Goal: Task Accomplishment & Management: Manage account settings

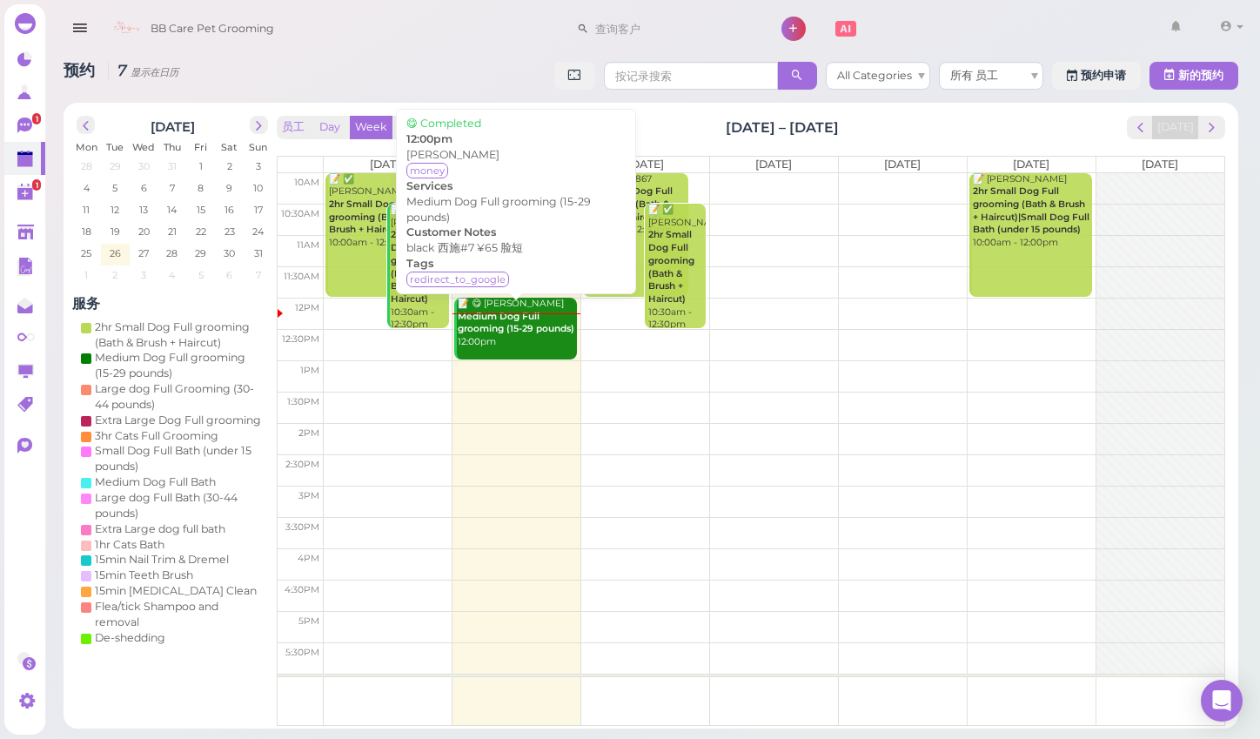
click at [510, 338] on div "📝 😋 Jasmine Lin Medium Dog Full grooming (15-29 pounds) 12:00pm" at bounding box center [517, 323] width 120 height 51
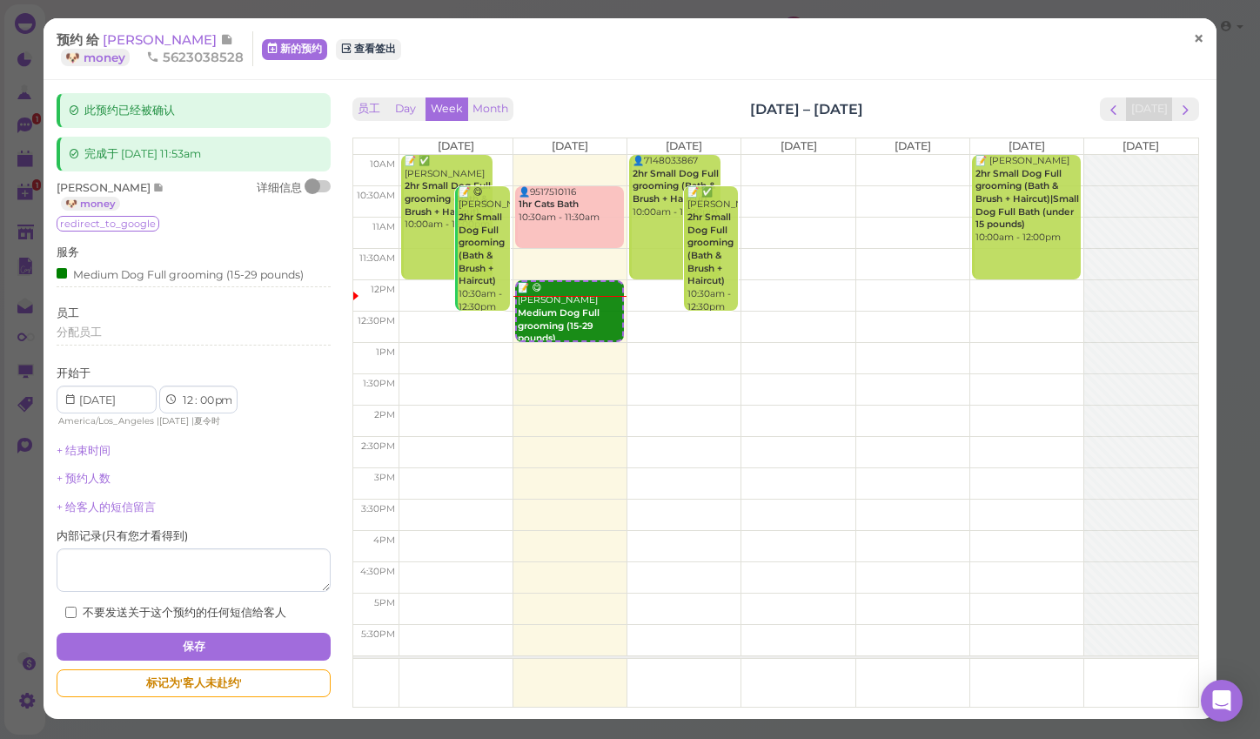
click at [1198, 50] on span "×" at bounding box center [1198, 39] width 11 height 24
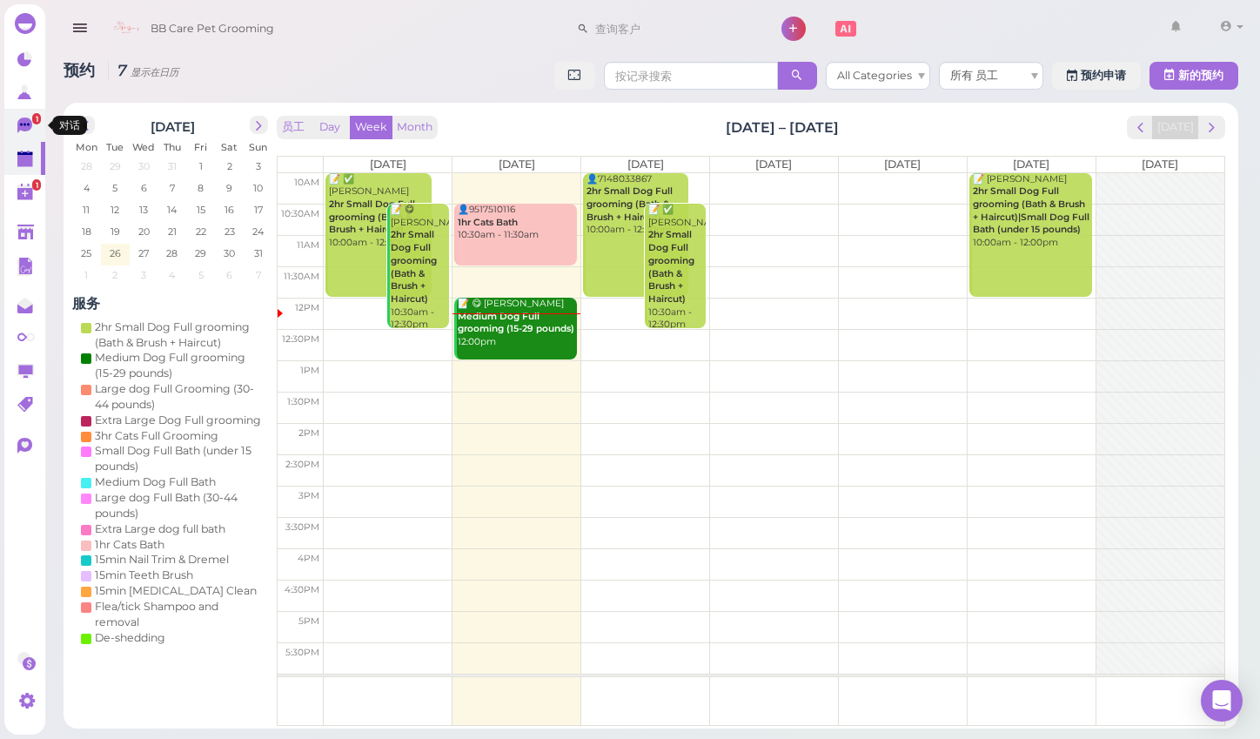
click at [20, 121] on icon at bounding box center [24, 126] width 15 height 16
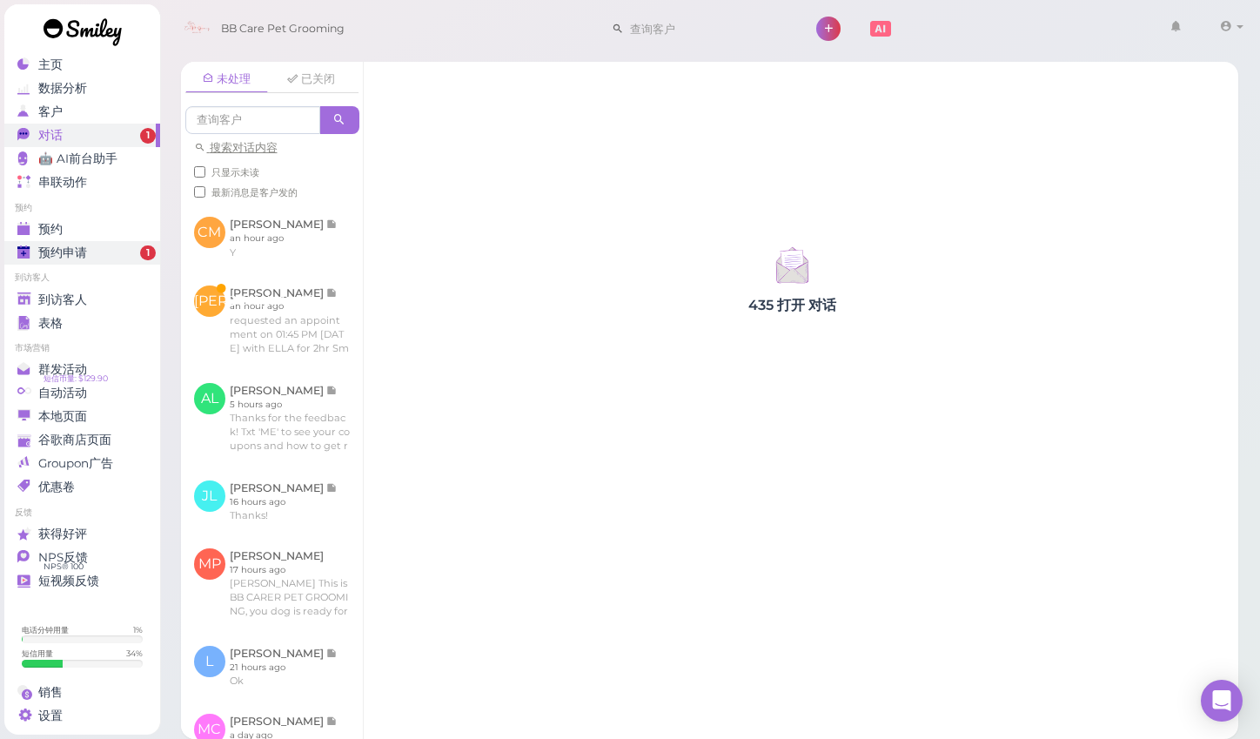
click at [135, 255] on div "预约申请" at bounding box center [79, 252] width 125 height 15
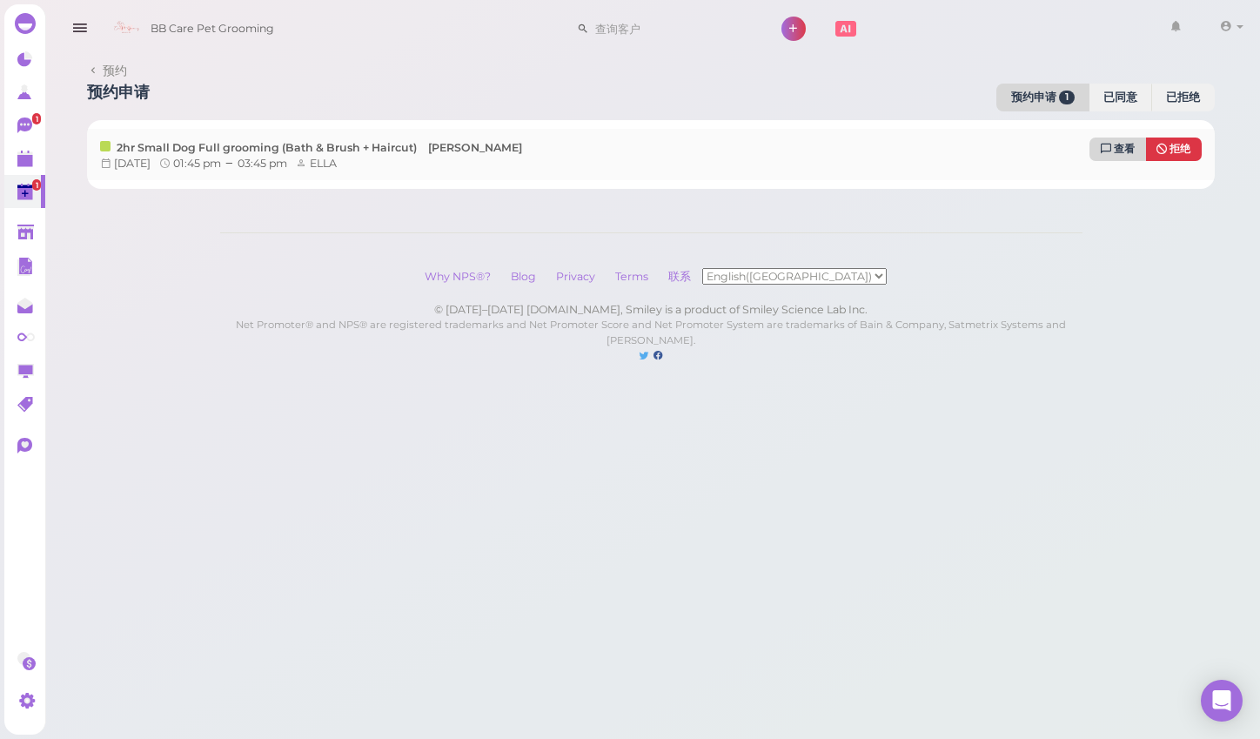
click at [1099, 144] on link "查看" at bounding box center [1118, 150] width 57 height 24
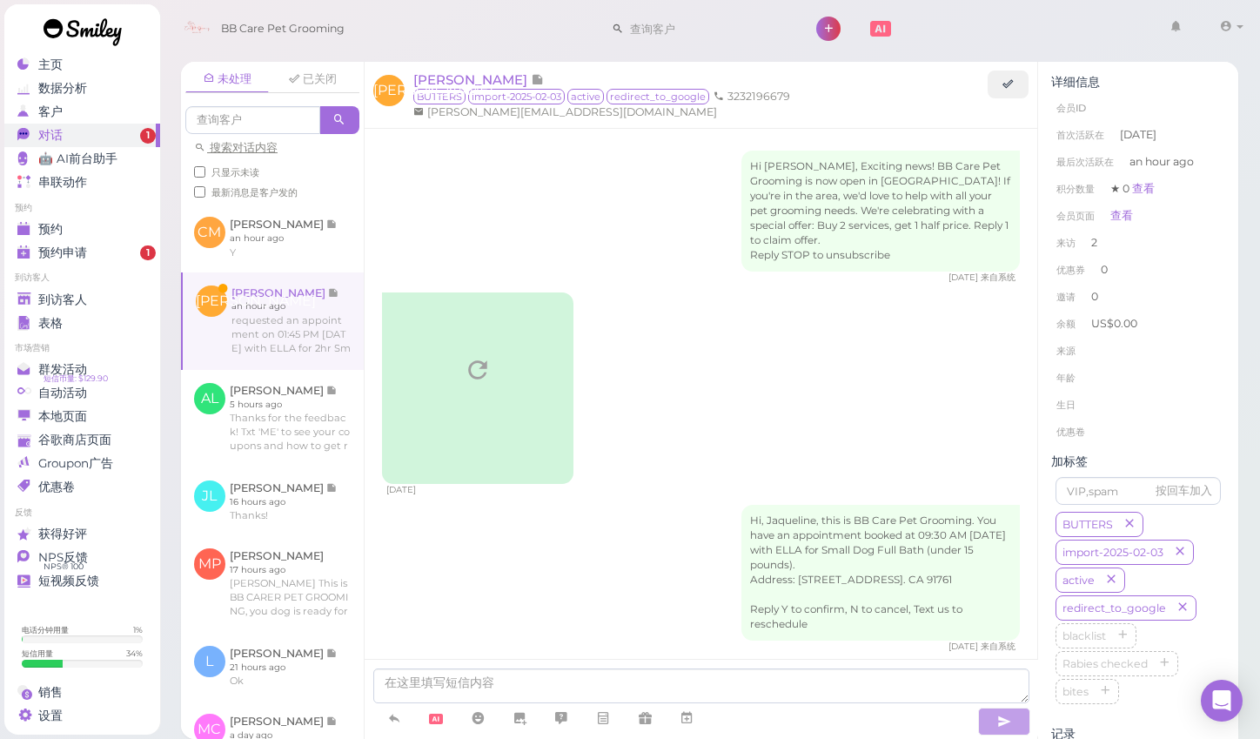
scroll to position [1504, 0]
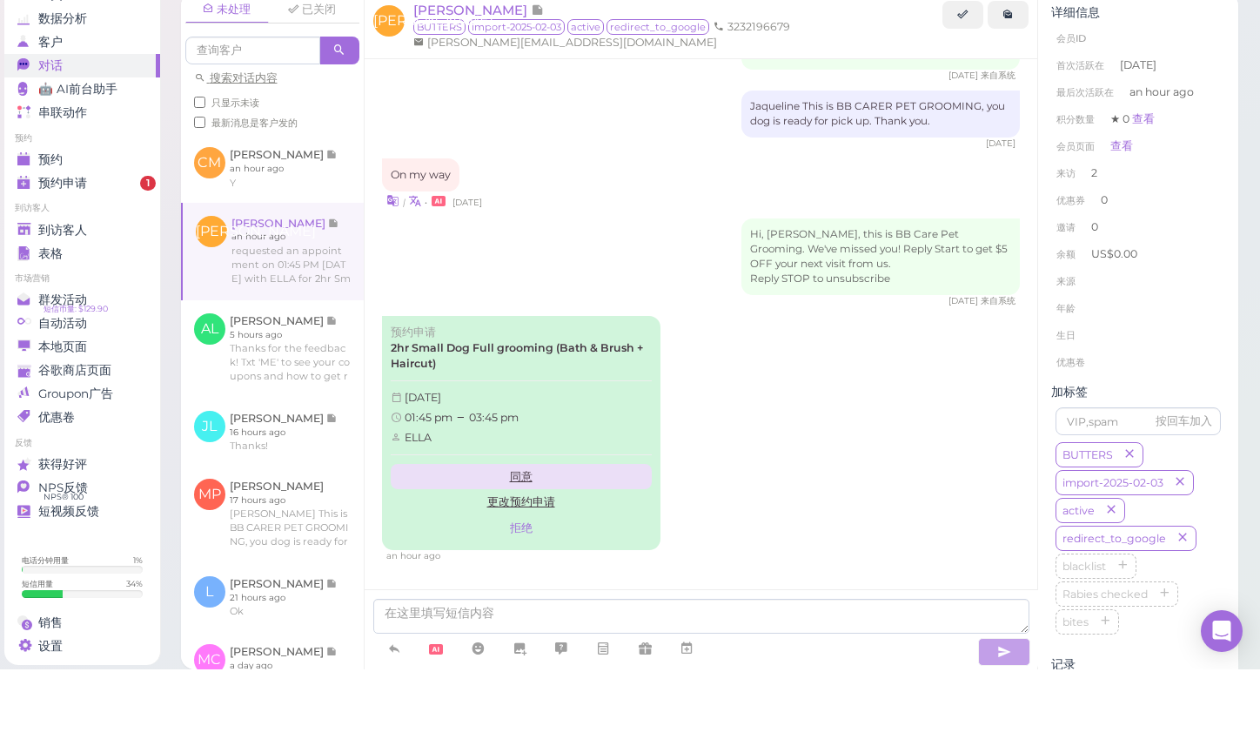
click at [533, 534] on link "同意" at bounding box center [521, 547] width 261 height 26
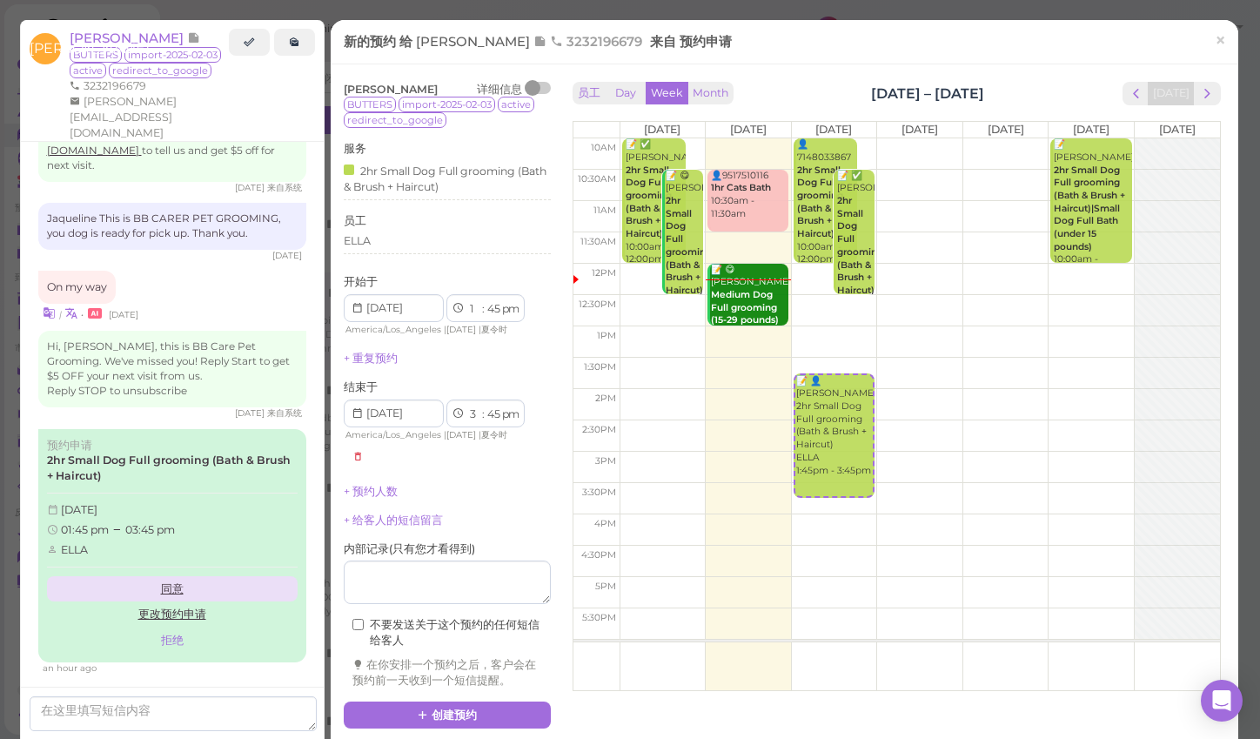
click at [154, 576] on link "同意" at bounding box center [172, 589] width 251 height 26
click at [180, 576] on link "同意" at bounding box center [172, 589] width 251 height 26
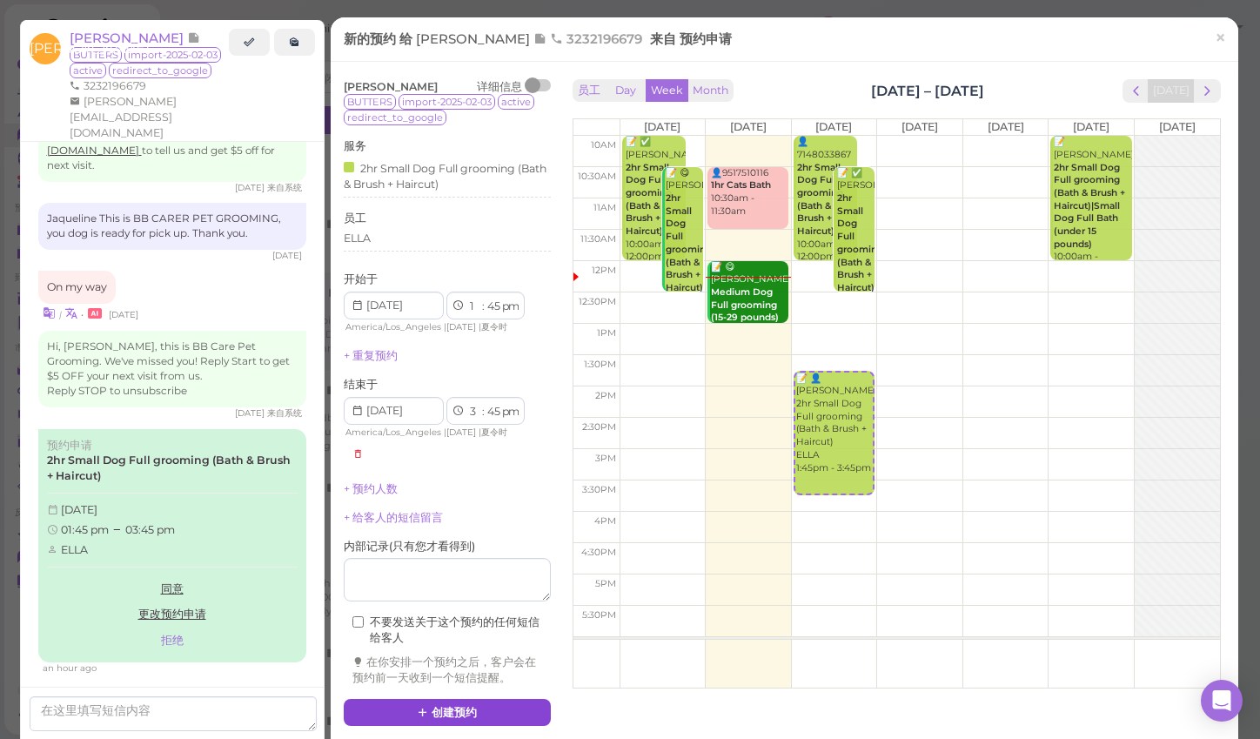
scroll to position [59, 0]
click at [504, 699] on button "创建预约" at bounding box center [447, 713] width 207 height 28
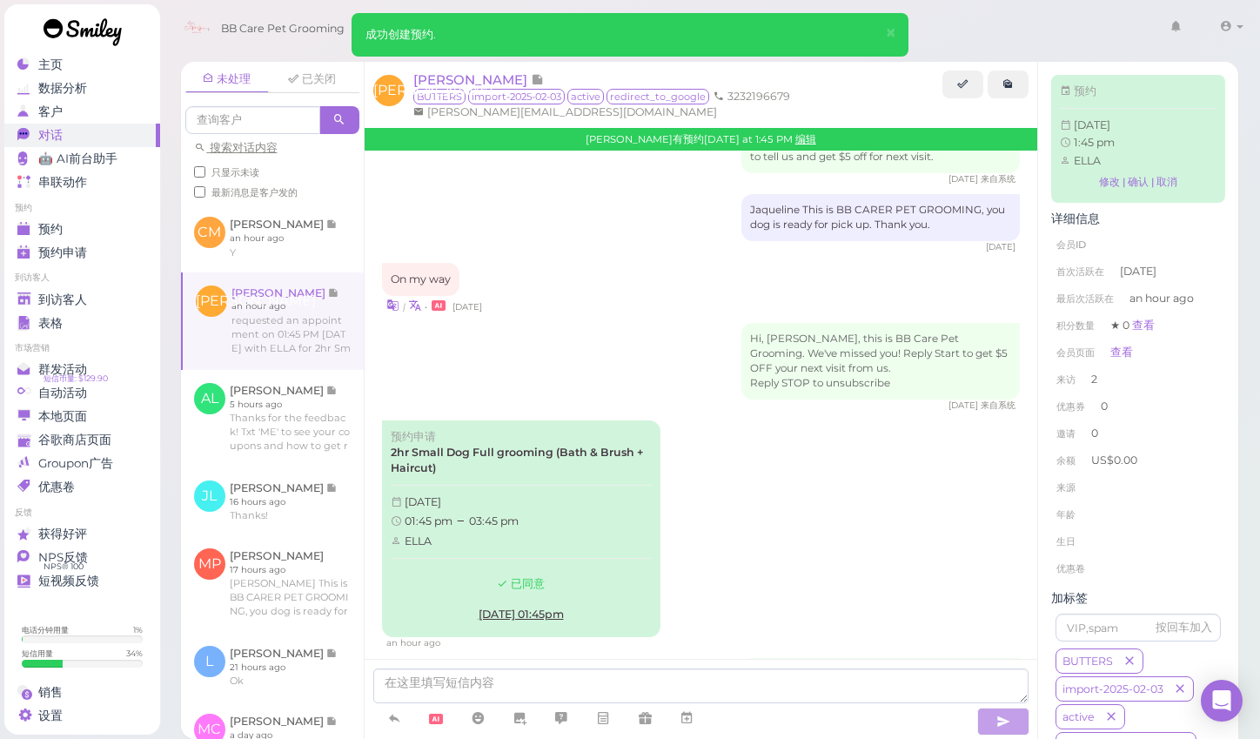
scroll to position [1656, 0]
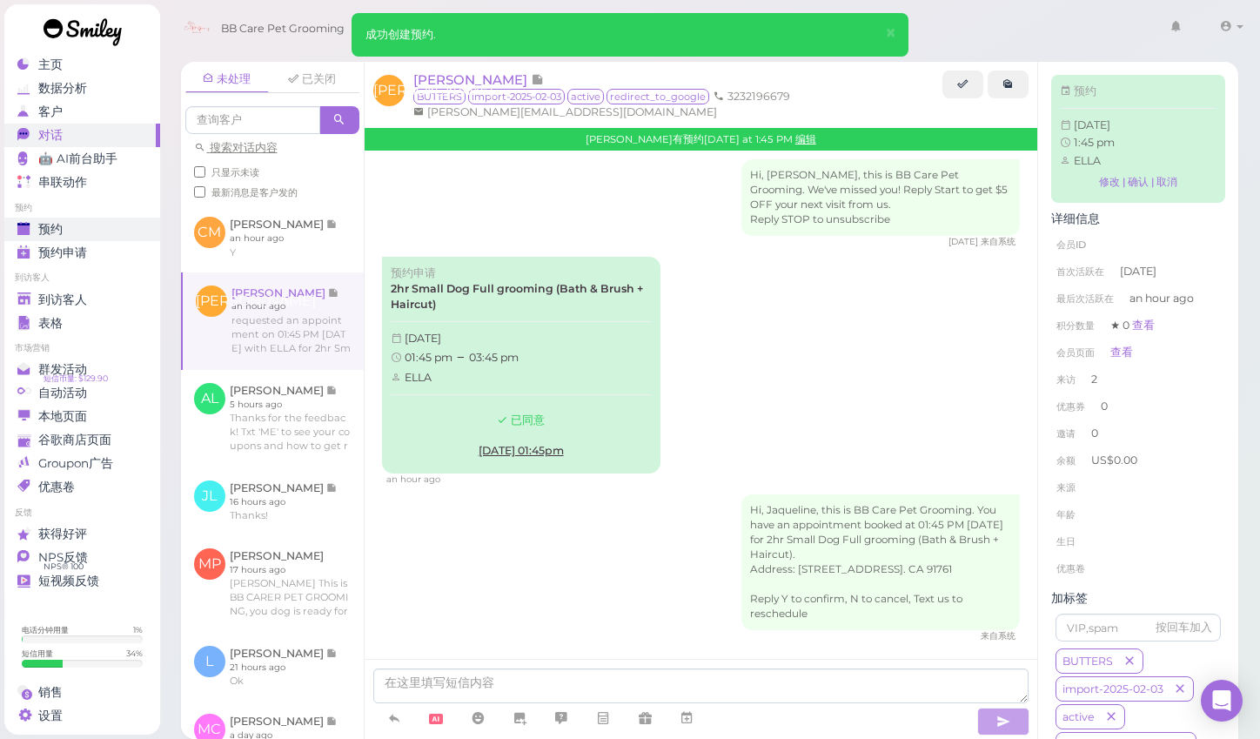
click at [77, 234] on div "预约" at bounding box center [79, 229] width 125 height 15
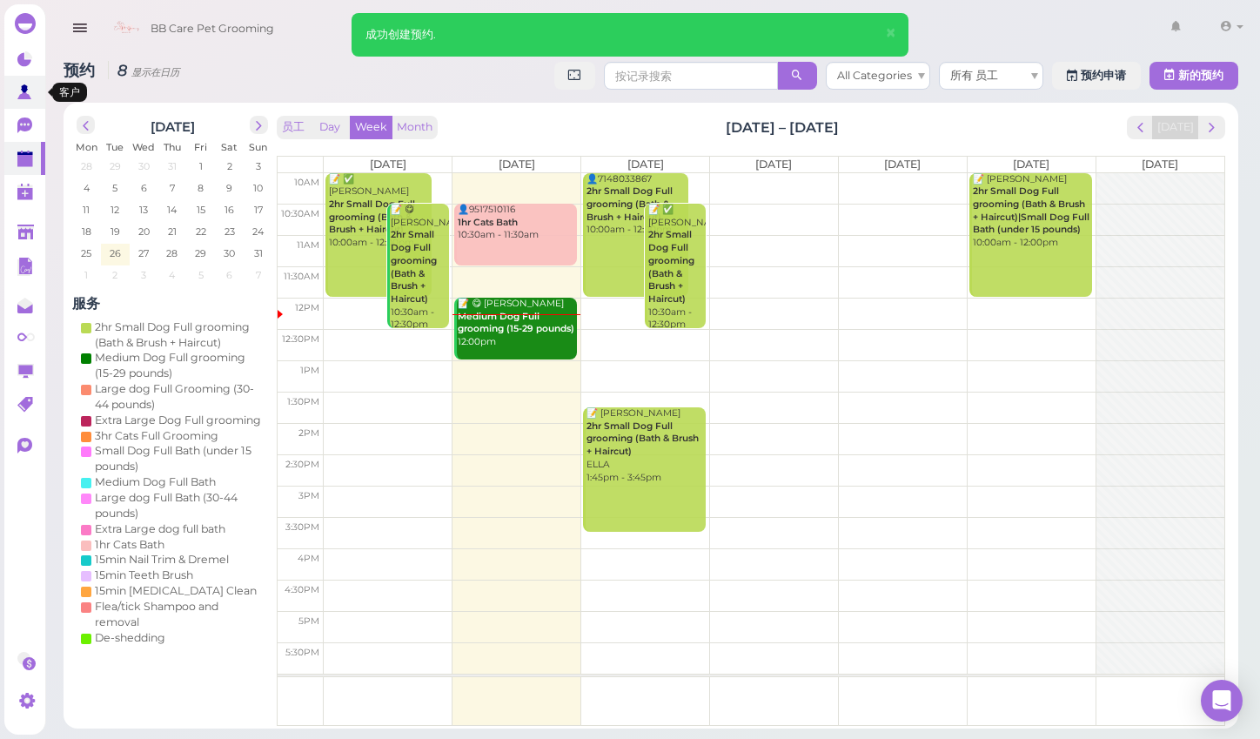
click at [33, 86] on icon at bounding box center [26, 93] width 18 height 18
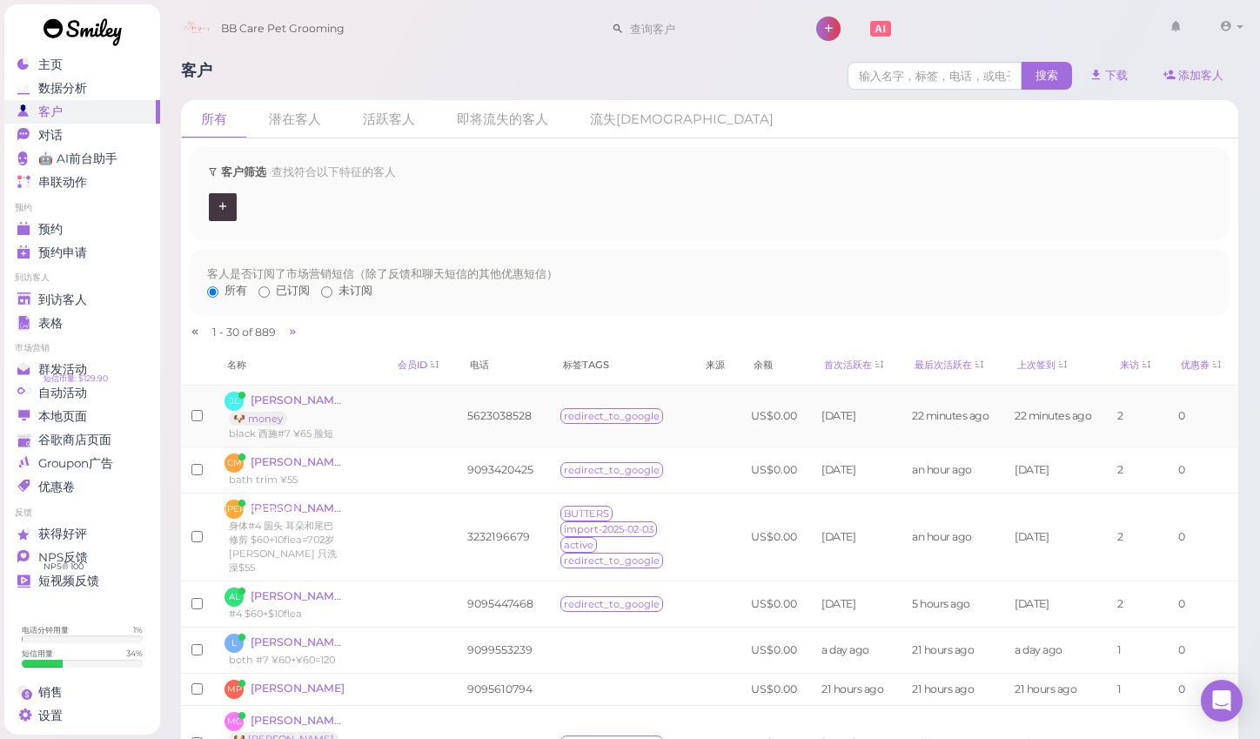
click at [288, 389] on td "JL Jasmine Lin 🐶 money black 西施#7 ¥65 脸短" at bounding box center [285, 416] width 143 height 62
click at [288, 393] on span "[PERSON_NAME]" at bounding box center [299, 399] width 97 height 13
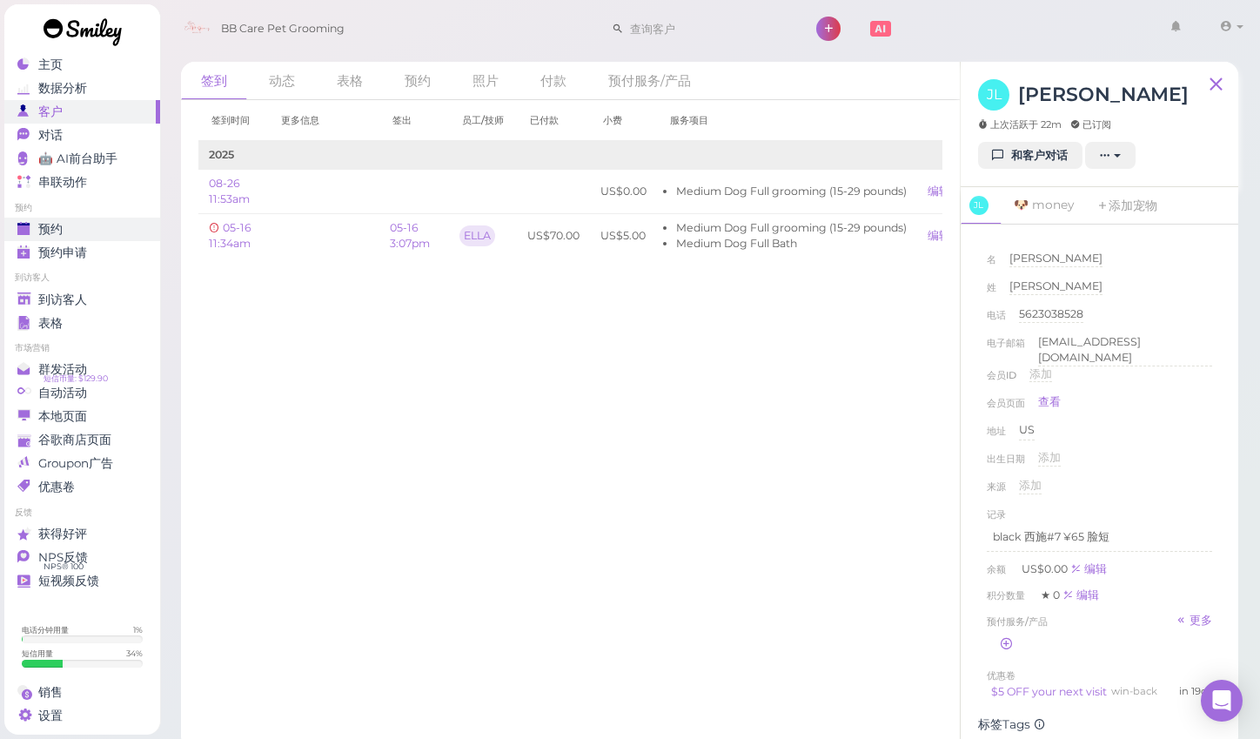
click at [57, 224] on span "预约" at bounding box center [50, 229] width 24 height 15
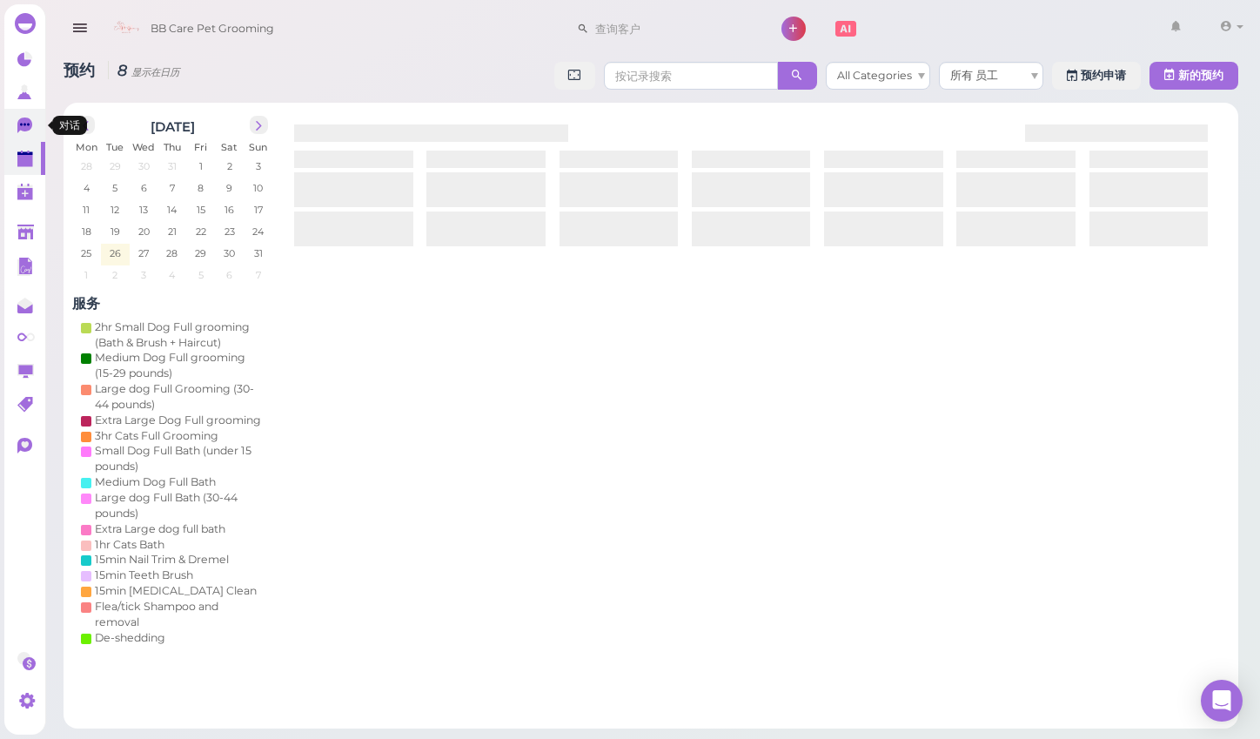
click at [23, 118] on icon at bounding box center [26, 127] width 18 height 18
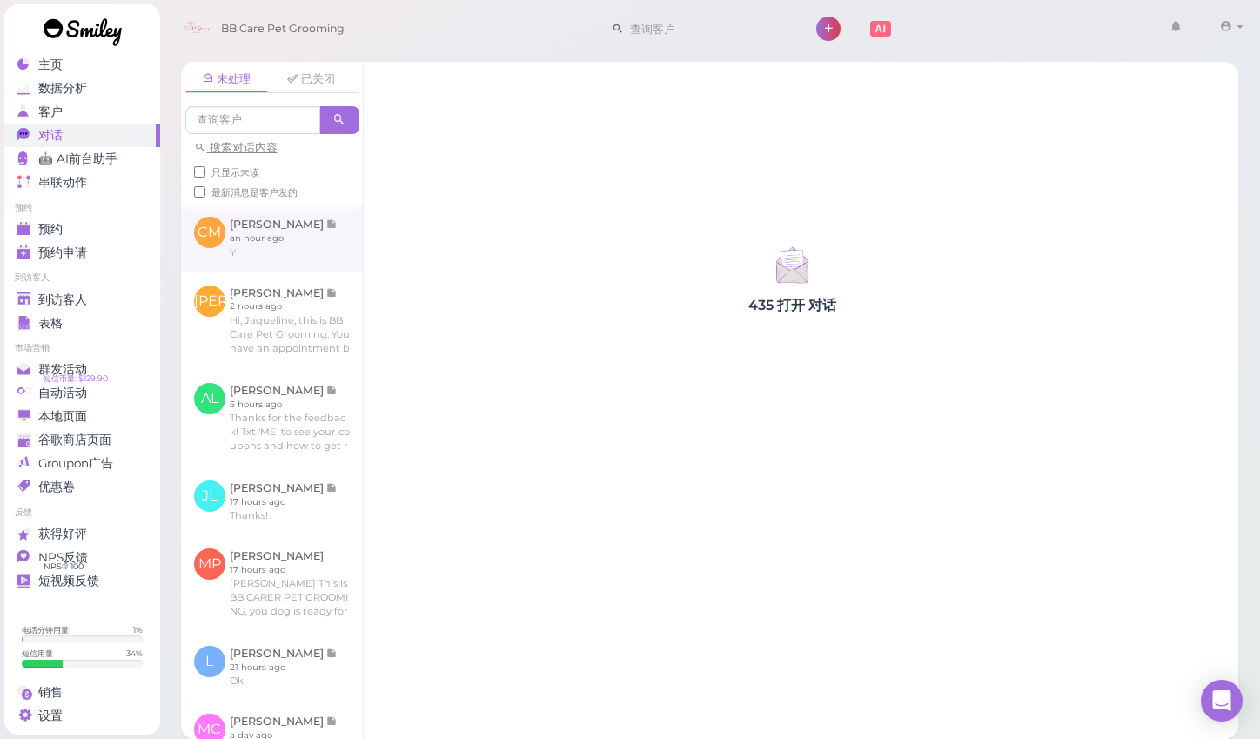
click at [342, 246] on link at bounding box center [272, 238] width 182 height 68
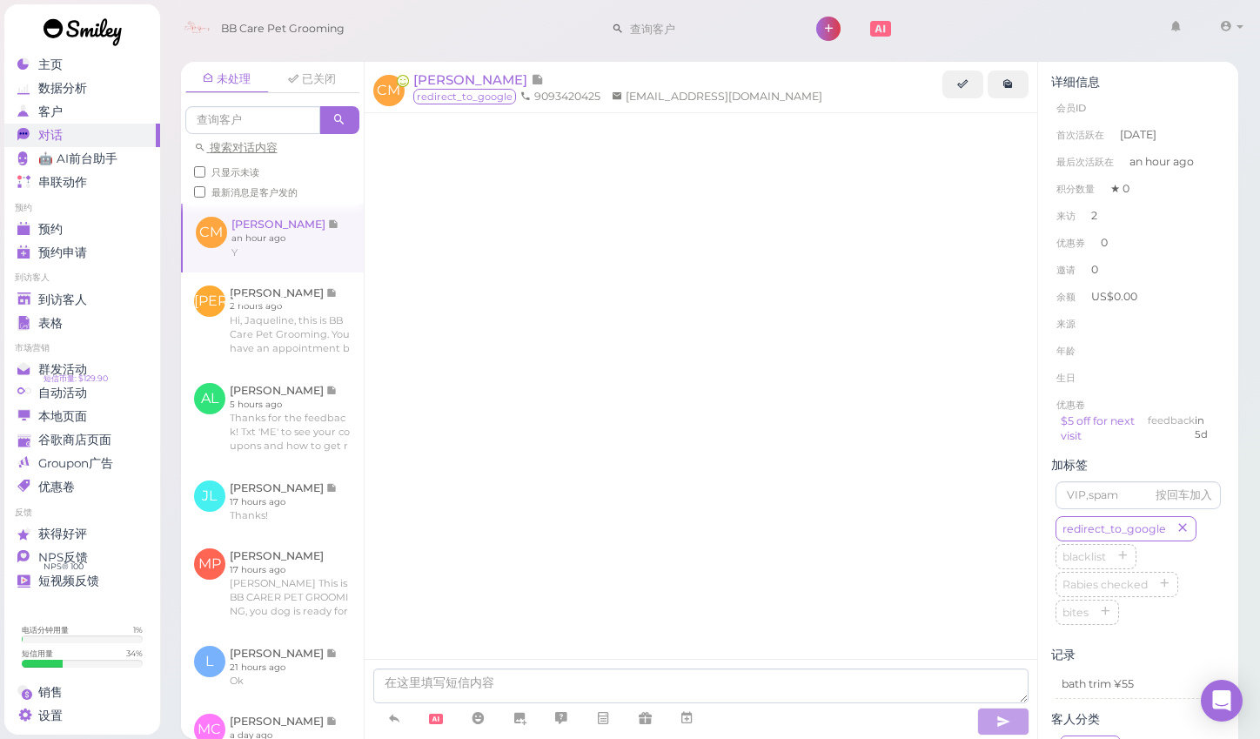
scroll to position [964, 0]
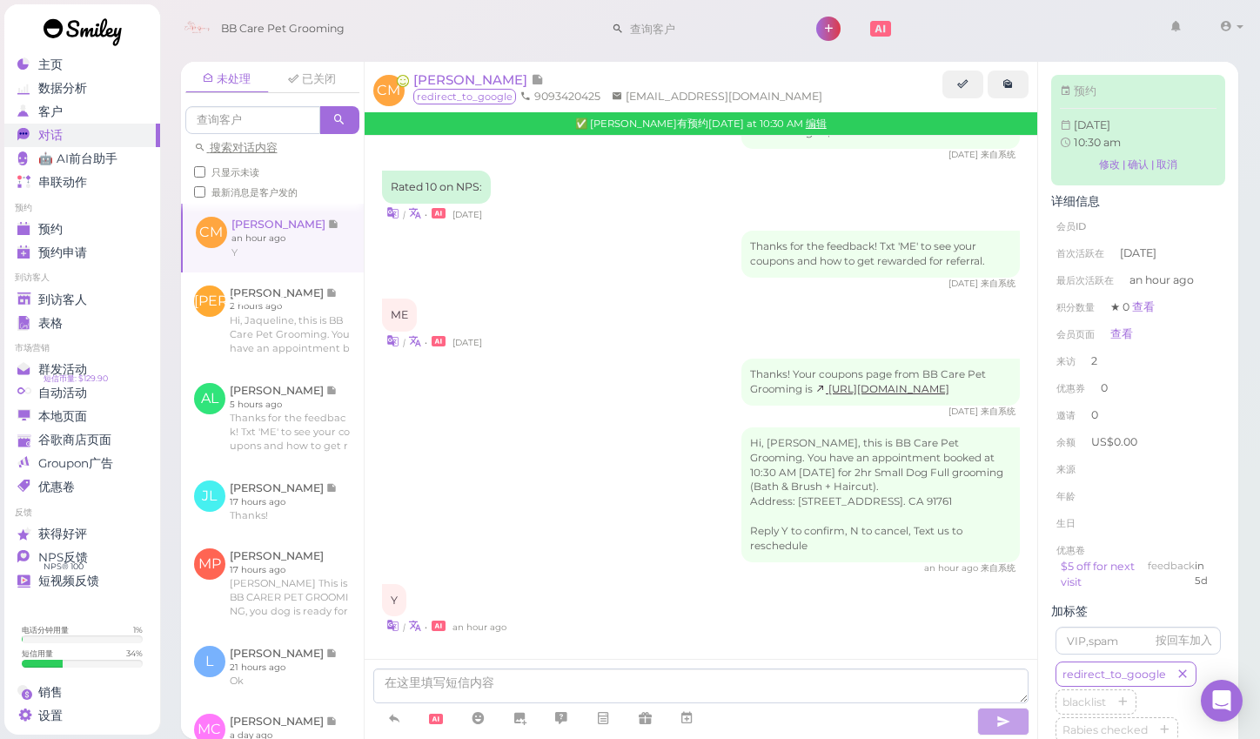
click at [626, 616] on div "| • an hour ago" at bounding box center [701, 625] width 639 height 18
click at [626, 624] on div "| • an hour ago" at bounding box center [701, 625] width 639 height 18
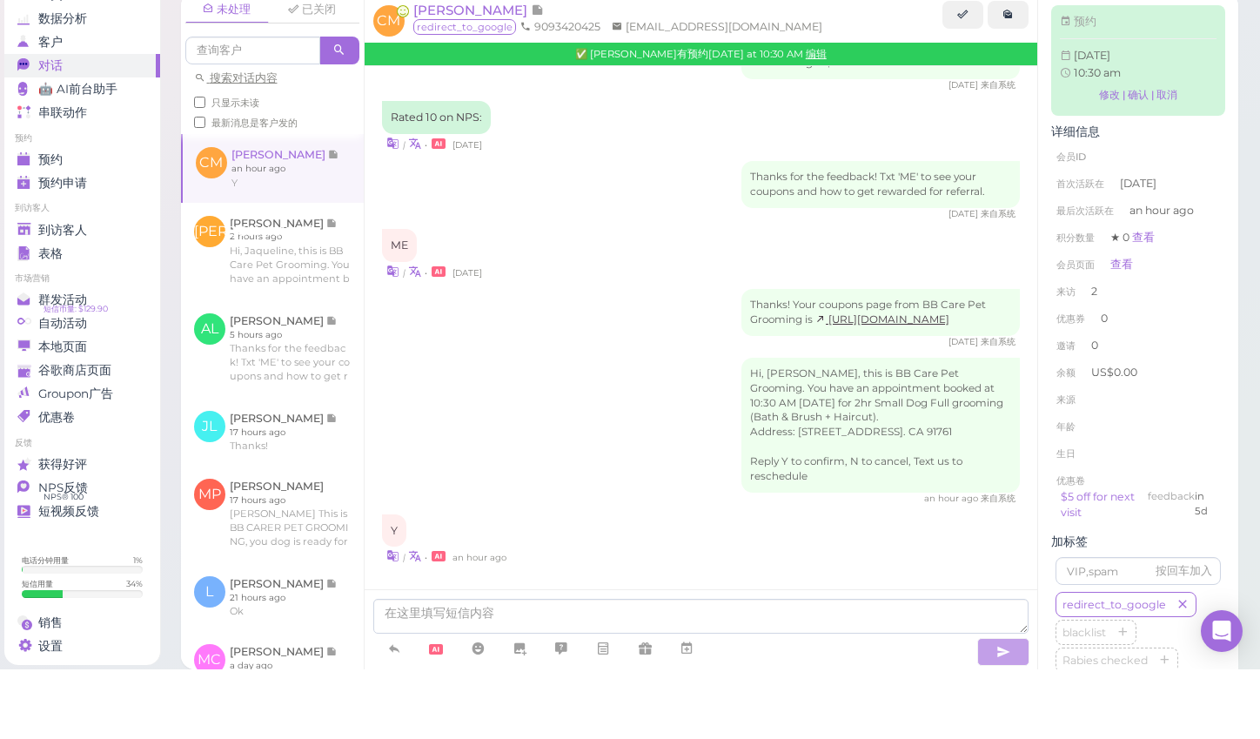
scroll to position [8, 0]
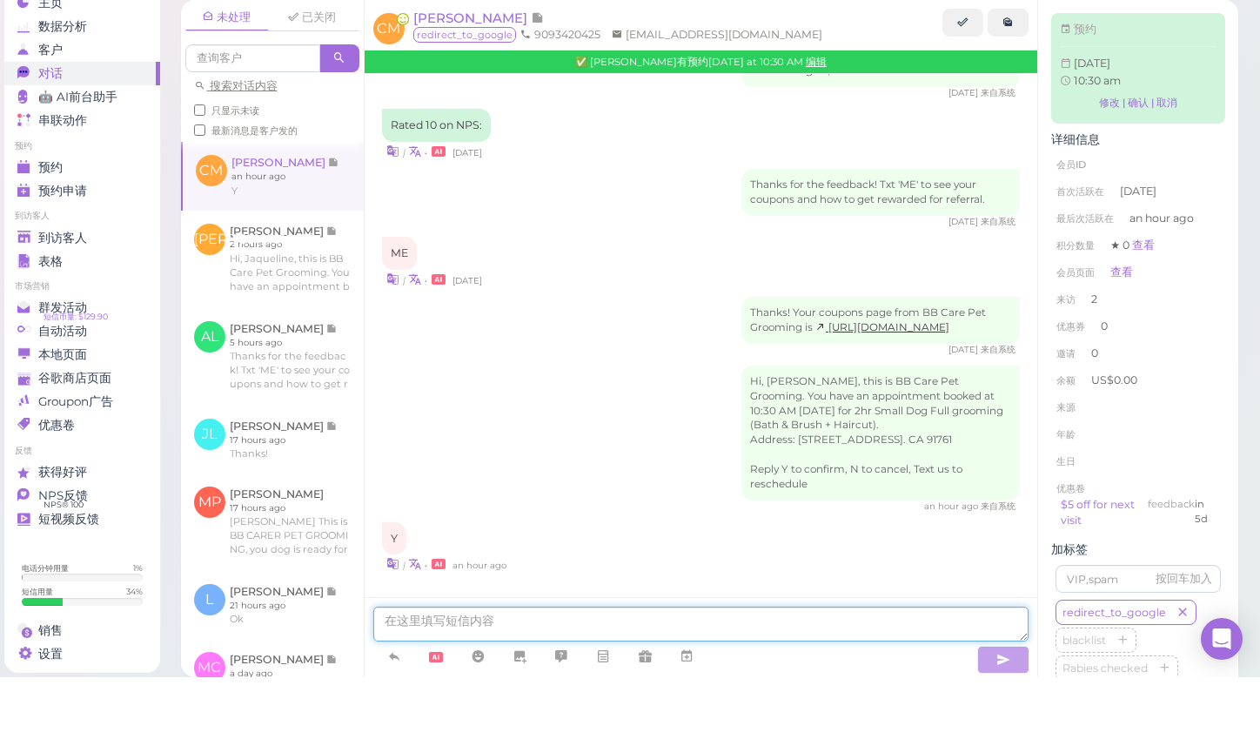
click at [534, 668] on textarea at bounding box center [701, 685] width 656 height 35
type textarea "s"
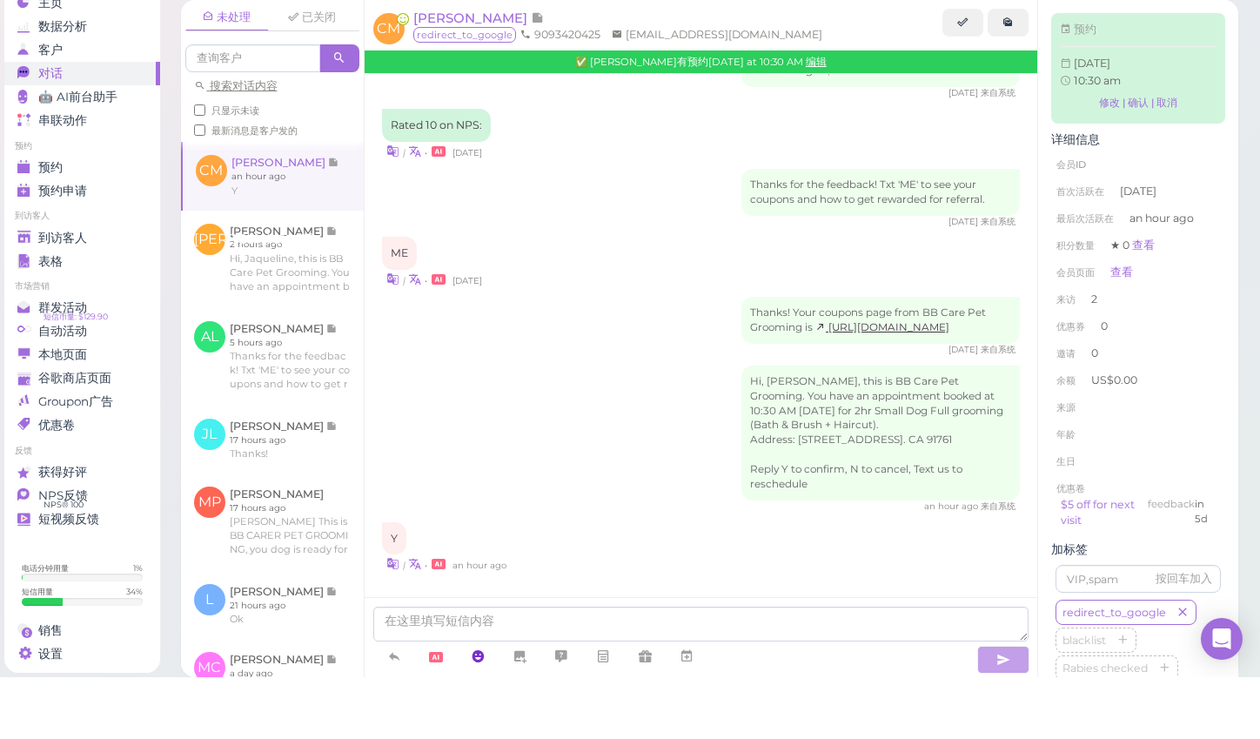
click at [480, 709] on icon at bounding box center [478, 717] width 14 height 17
click at [158, 677] on span "❤️" at bounding box center [151, 685] width 17 height 17
type textarea "❤️"
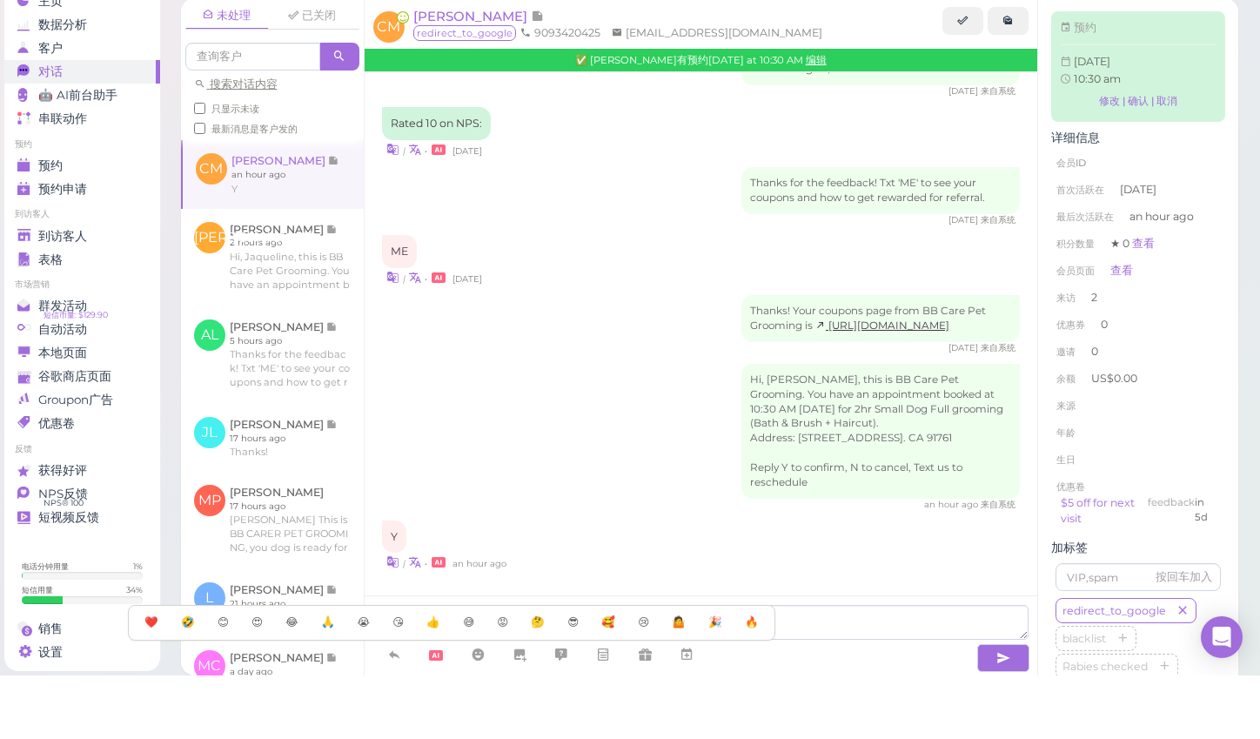
scroll to position [19, 0]
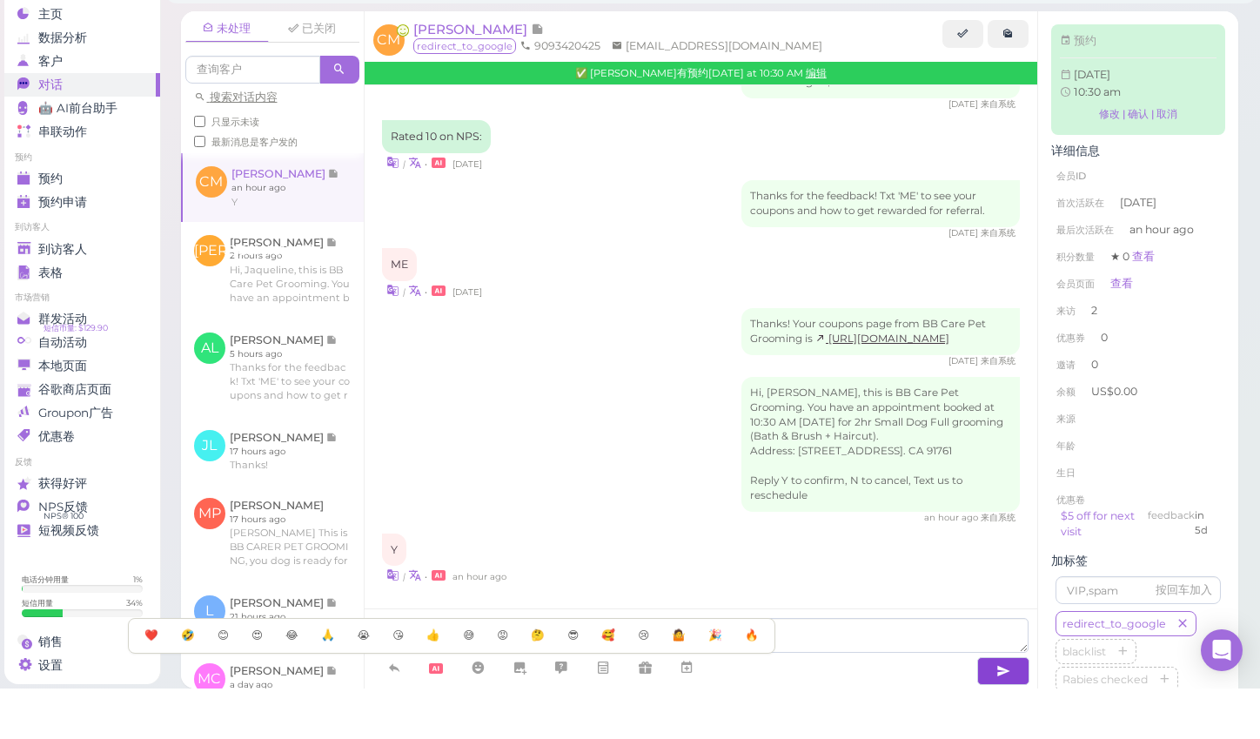
click at [1010, 713] on icon "button" at bounding box center [1004, 721] width 14 height 17
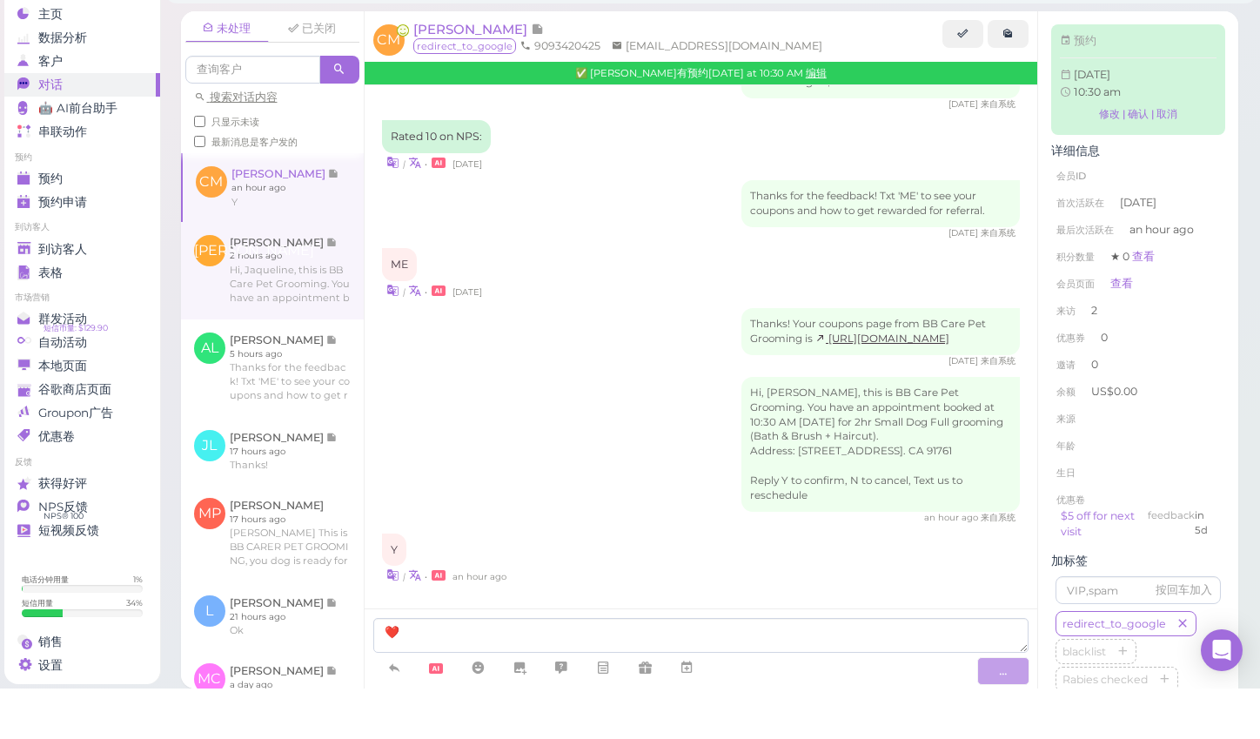
click at [313, 272] on link at bounding box center [272, 320] width 183 height 97
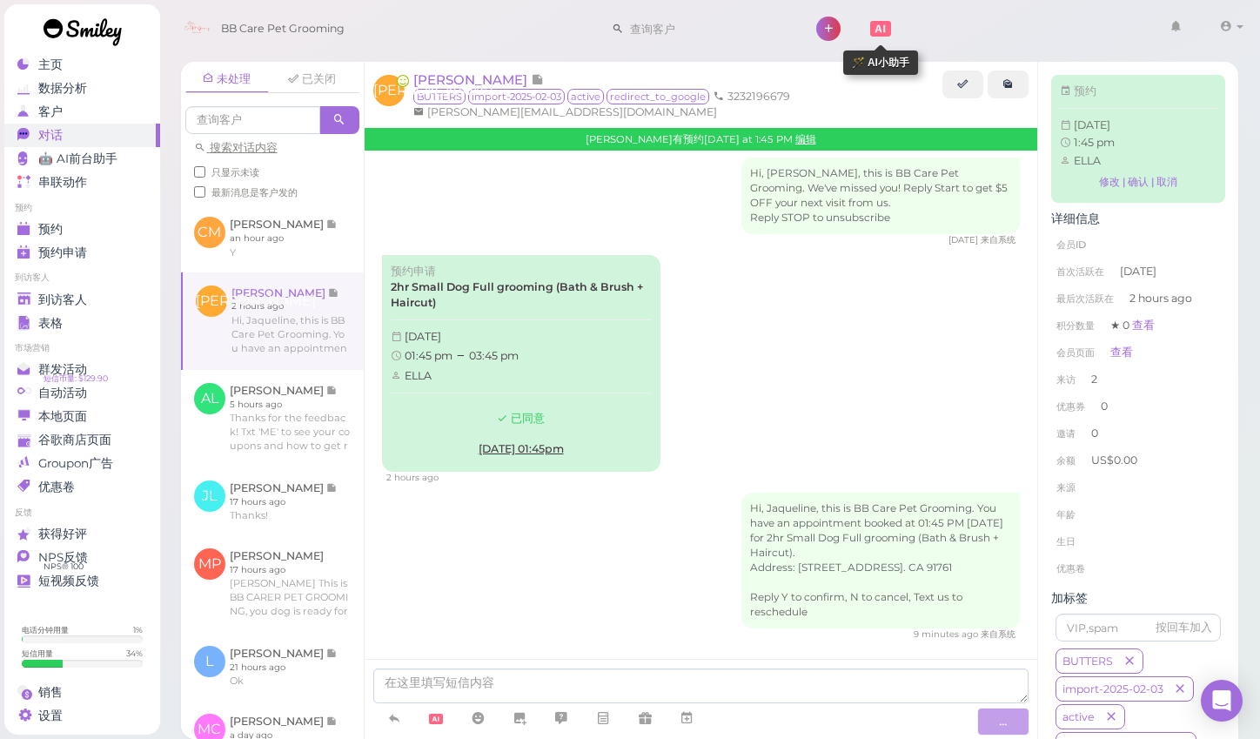
scroll to position [1656, 0]
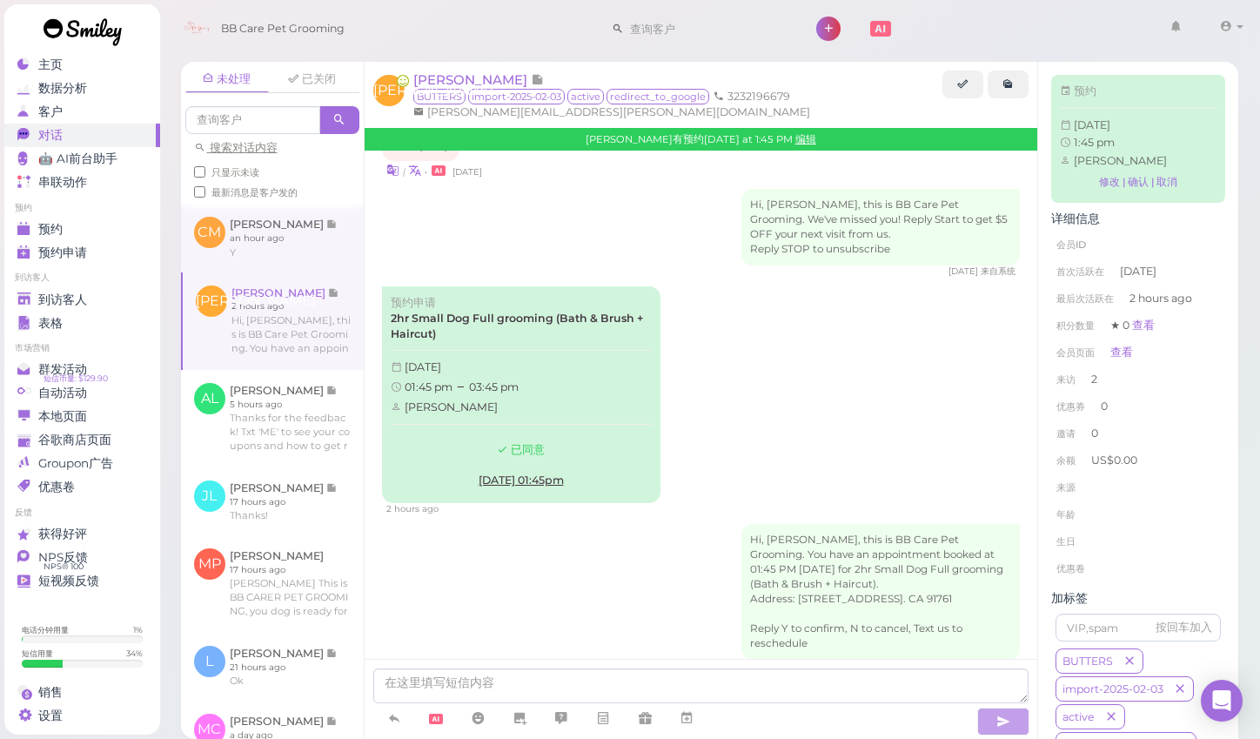
click at [312, 259] on link at bounding box center [272, 238] width 183 height 68
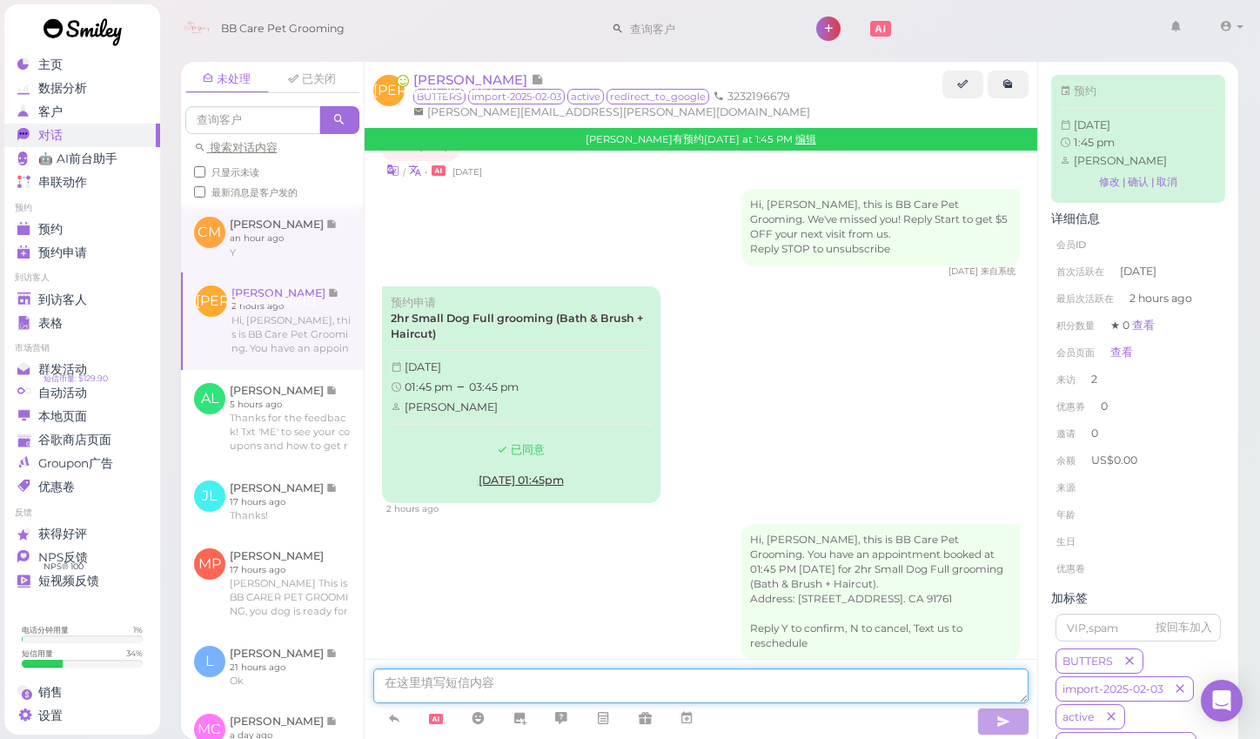
type textarea "❤️"
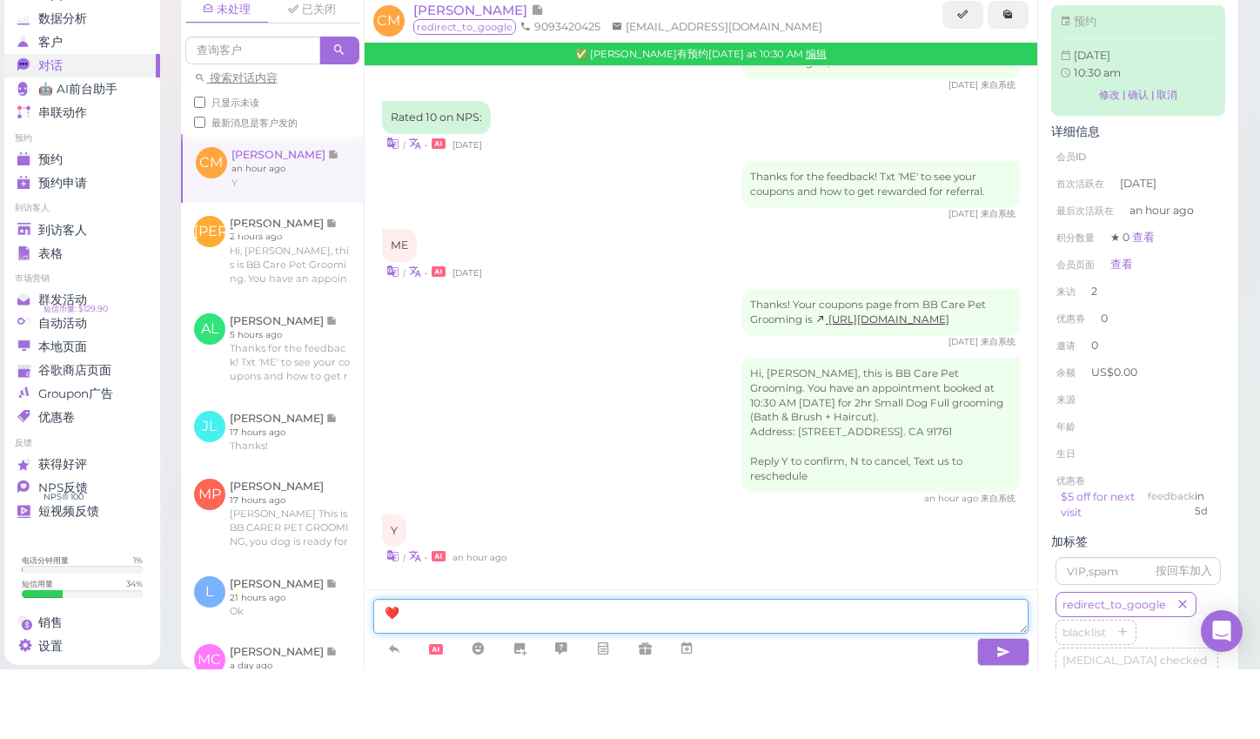
scroll to position [964, 0]
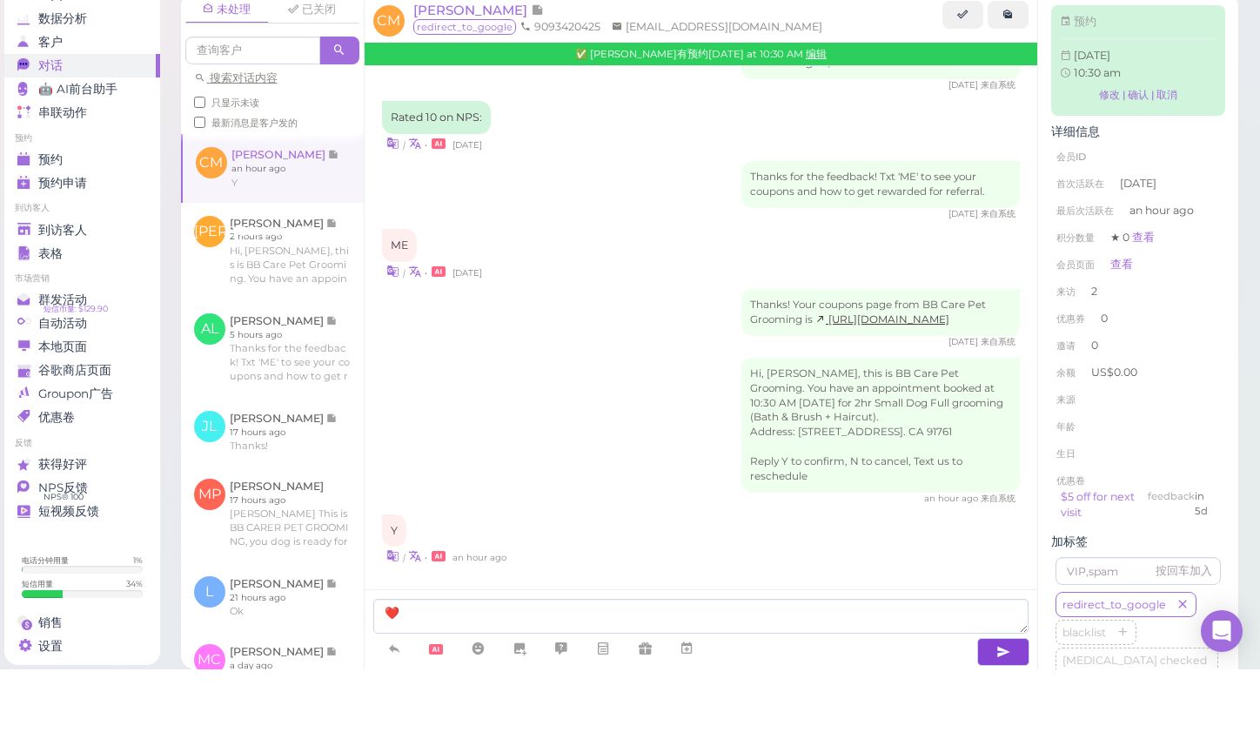
click at [1011, 713] on icon "button" at bounding box center [1004, 721] width 14 height 17
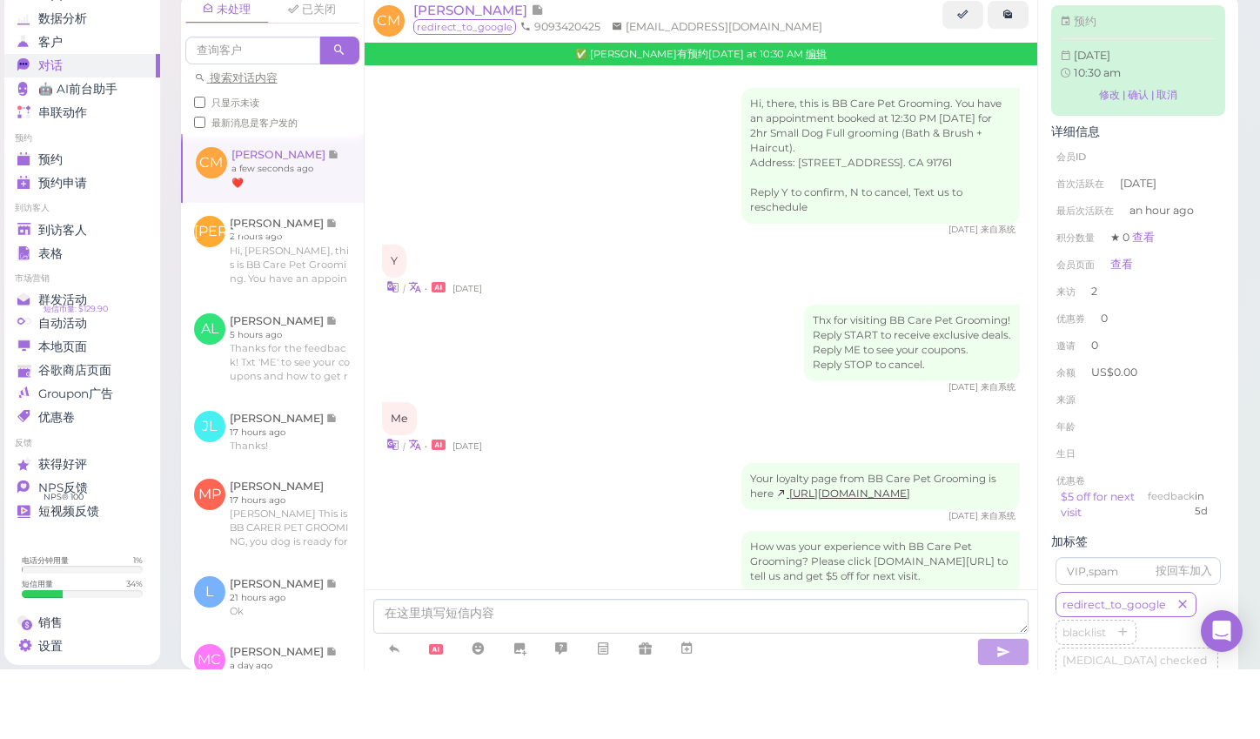
scroll to position [0, 0]
click at [63, 218] on link "预约" at bounding box center [82, 230] width 156 height 24
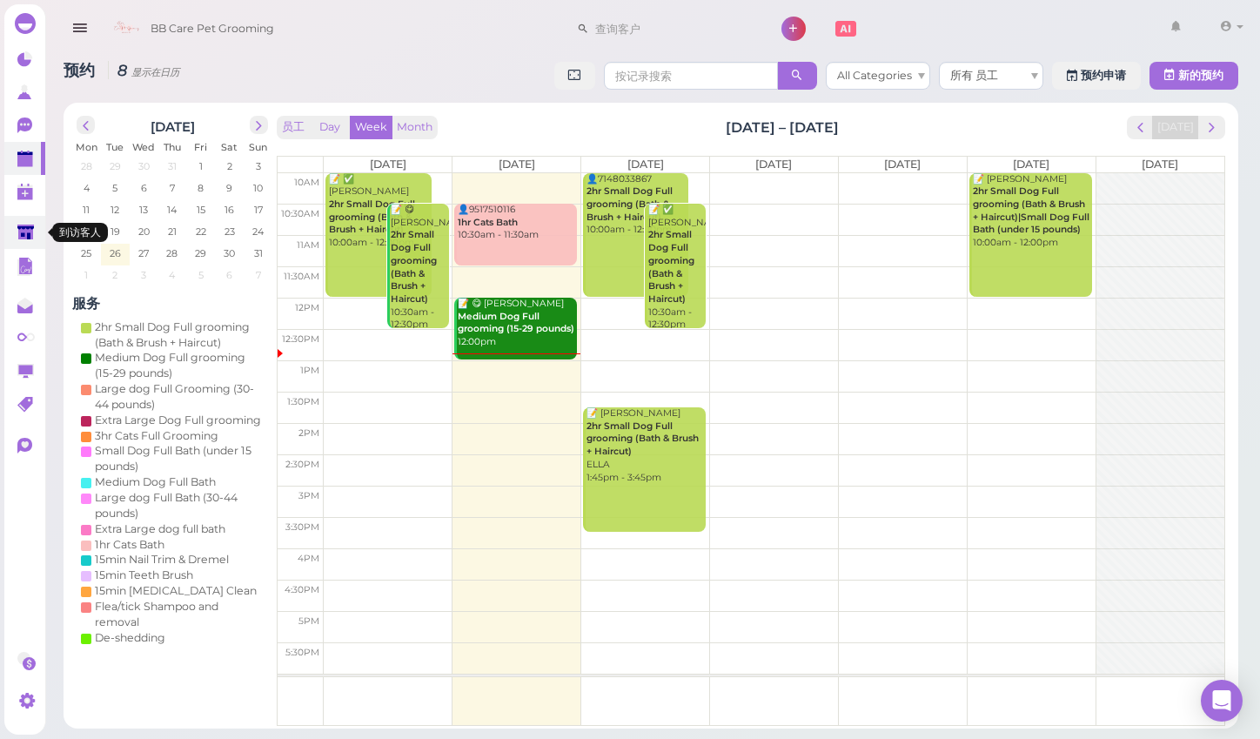
click at [16, 239] on link at bounding box center [24, 232] width 41 height 33
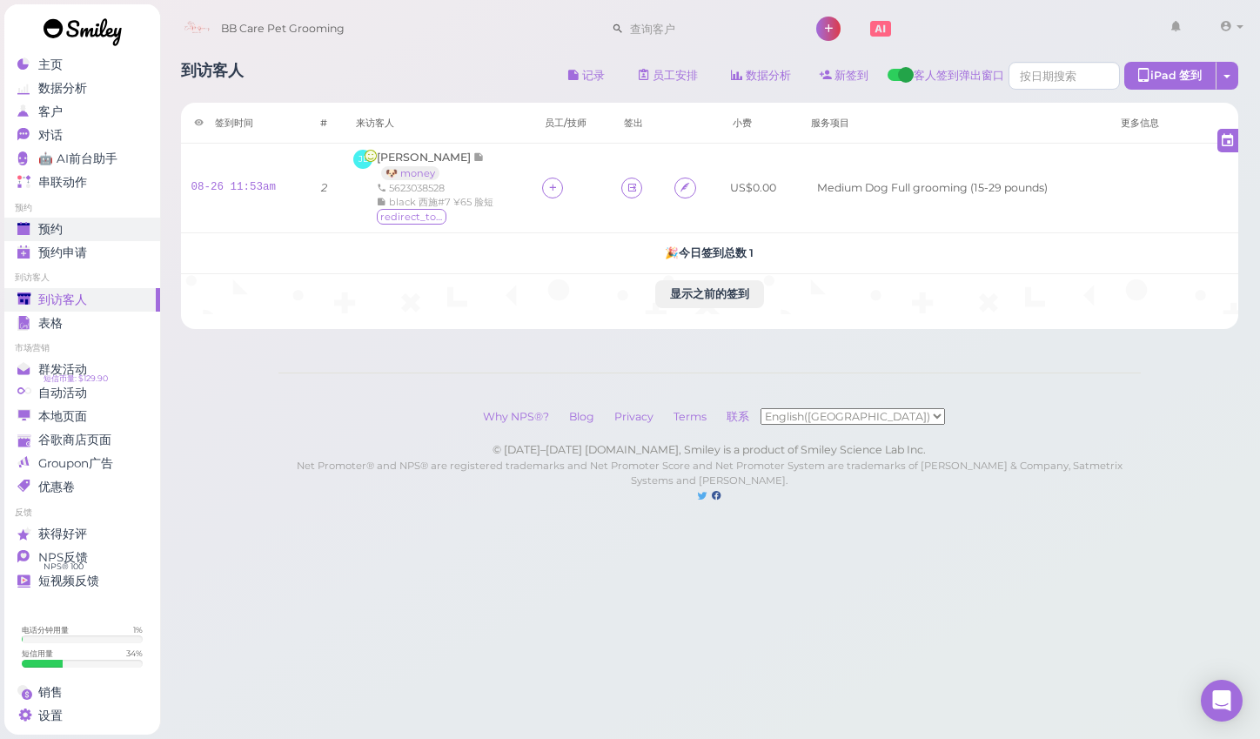
click at [78, 229] on div "预约" at bounding box center [79, 229] width 125 height 15
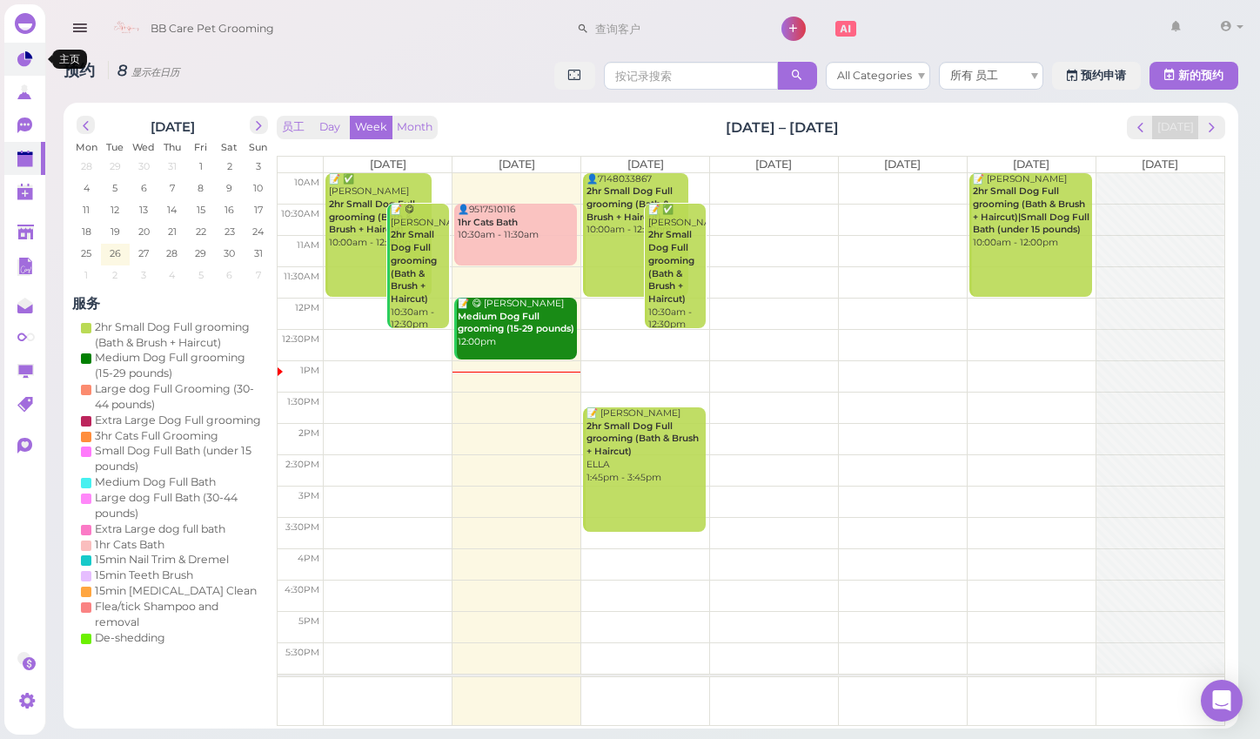
click at [24, 64] on icon at bounding box center [24, 60] width 14 height 14
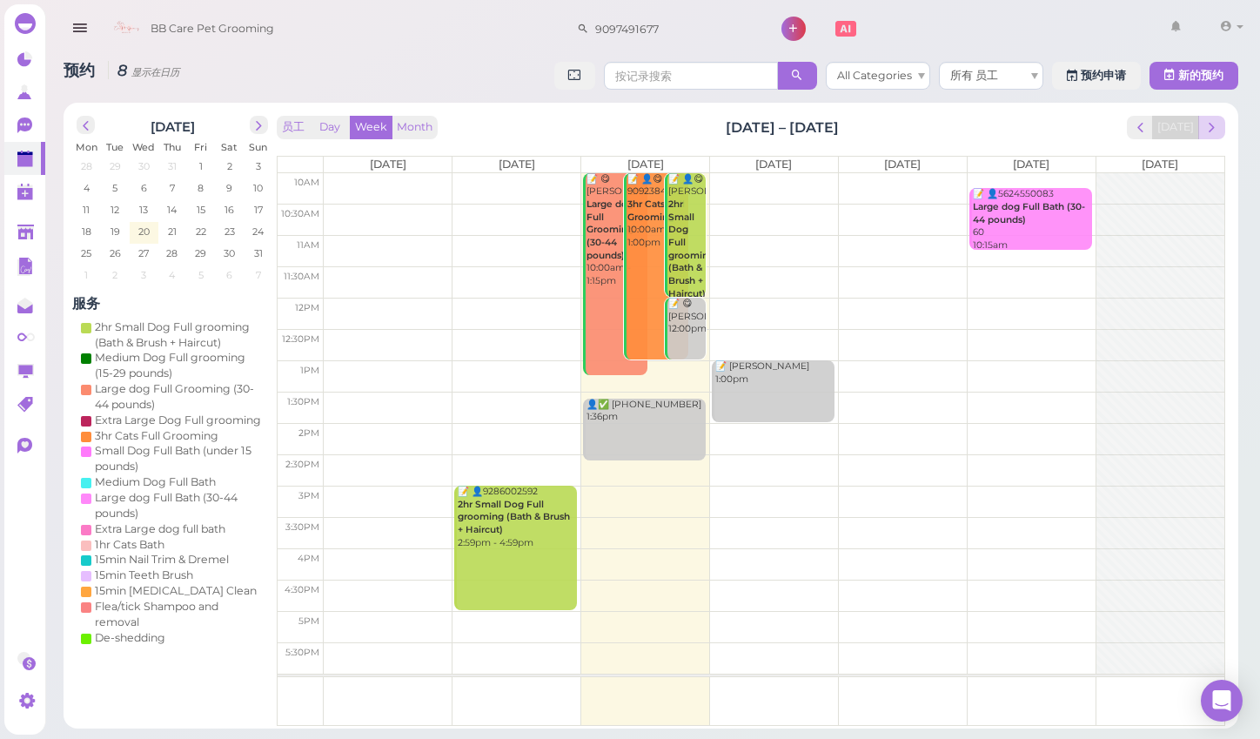
click at [1208, 125] on span "next" at bounding box center [1212, 127] width 17 height 17
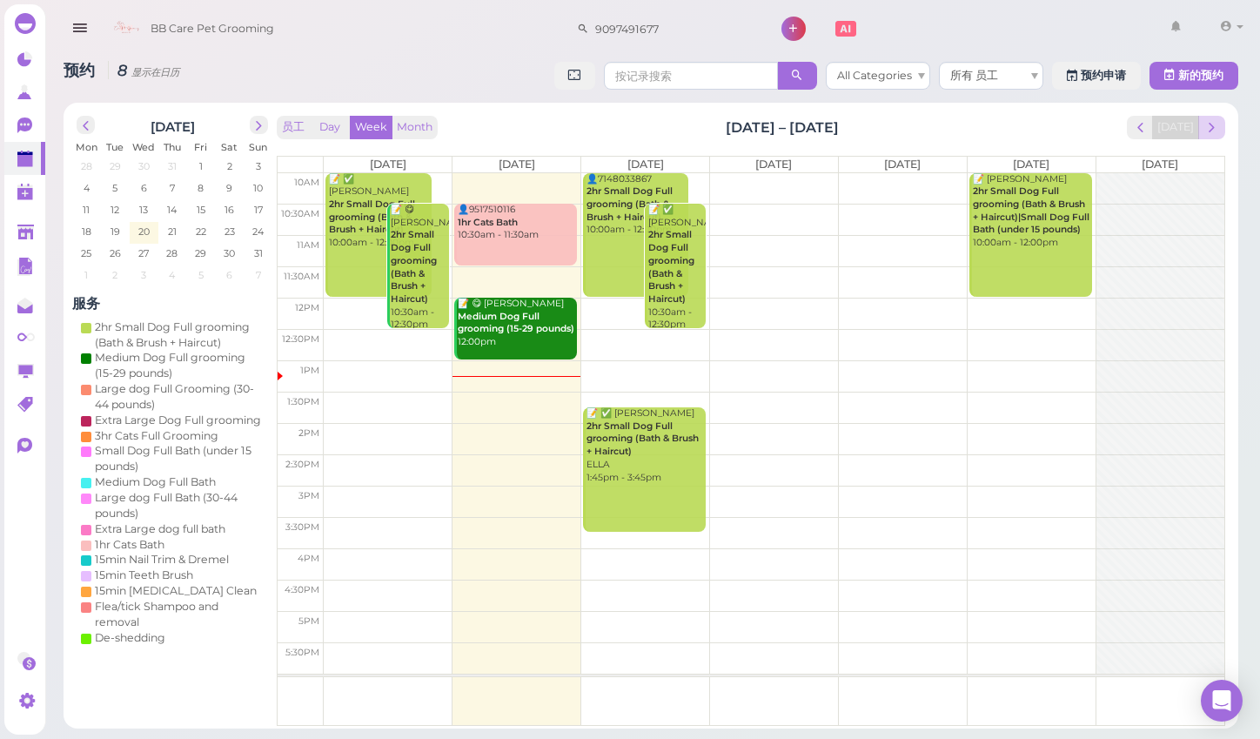
click at [1203, 135] on button "next" at bounding box center [1212, 128] width 27 height 24
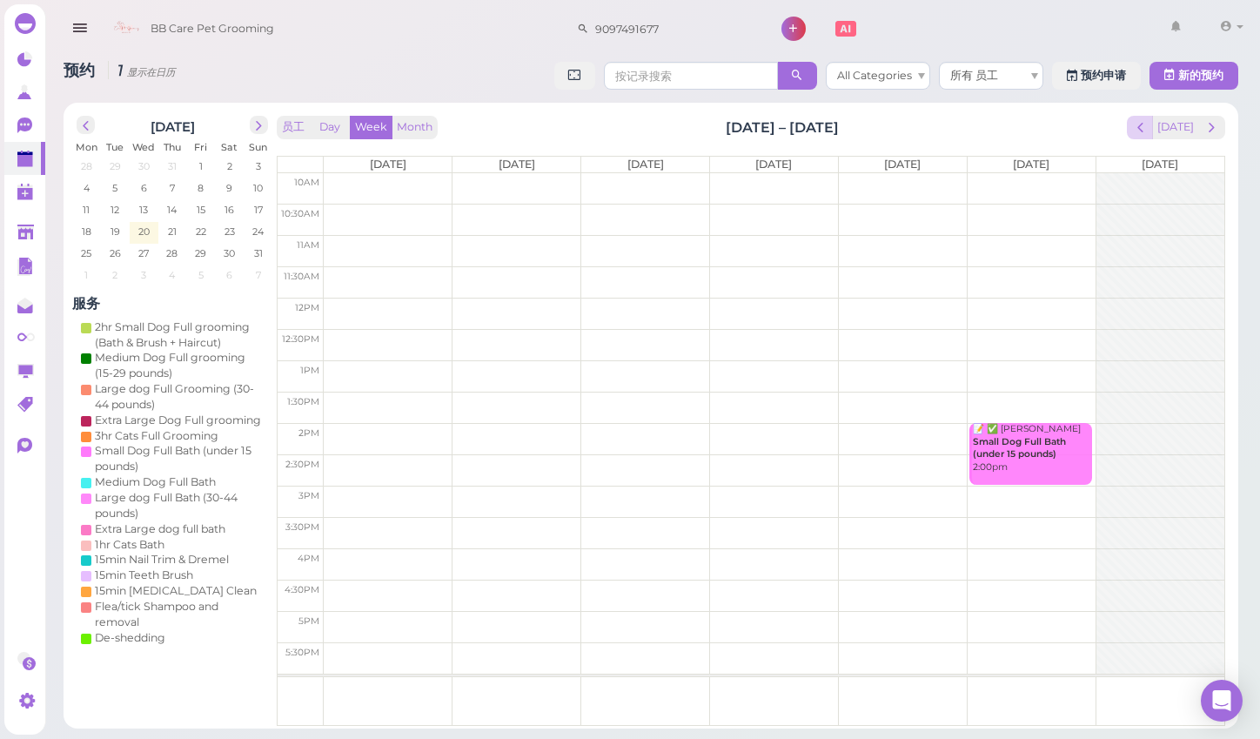
click at [1142, 137] on button "prev" at bounding box center [1140, 128] width 27 height 24
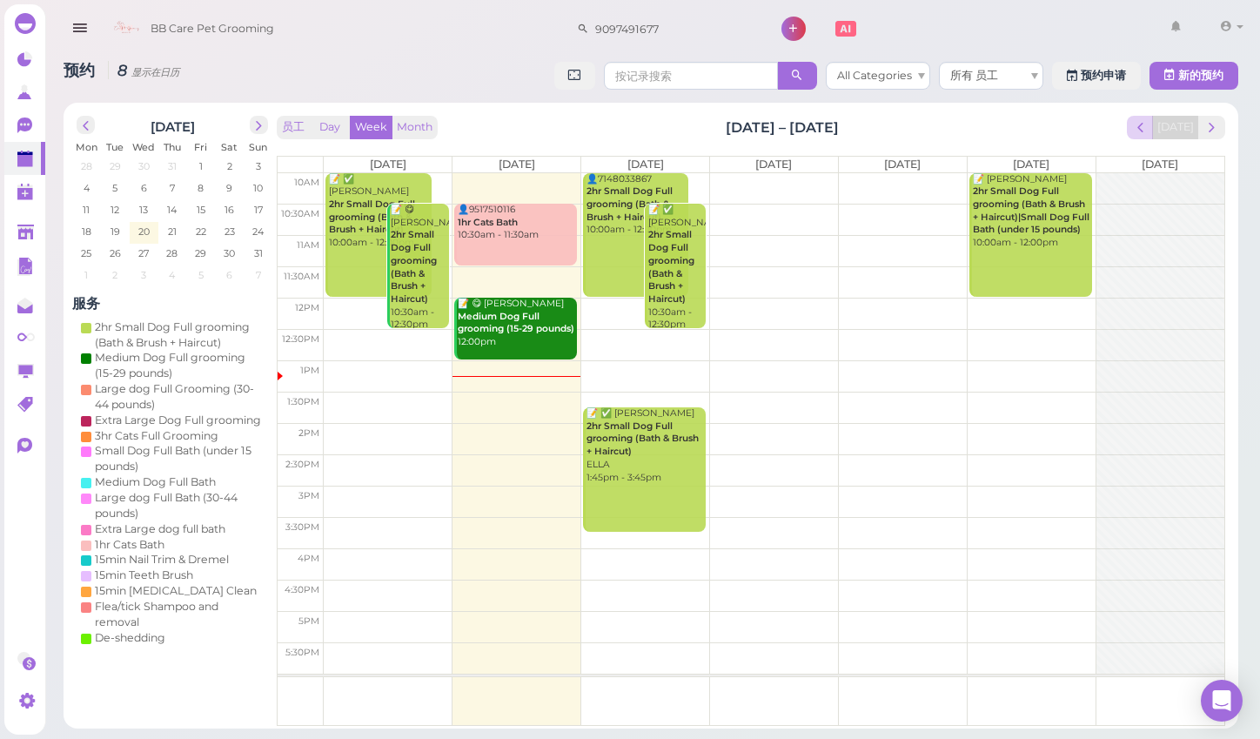
click at [1152, 138] on button "prev" at bounding box center [1140, 128] width 27 height 24
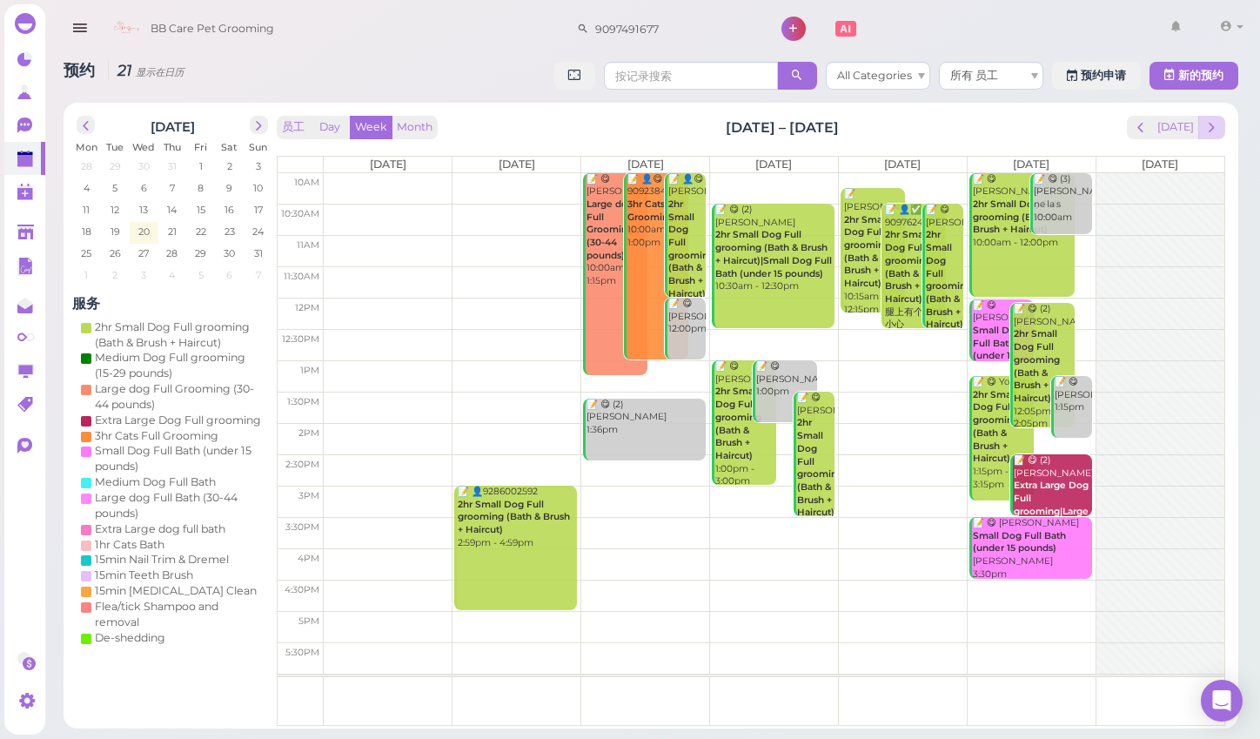
click at [1220, 130] on button "next" at bounding box center [1212, 128] width 27 height 24
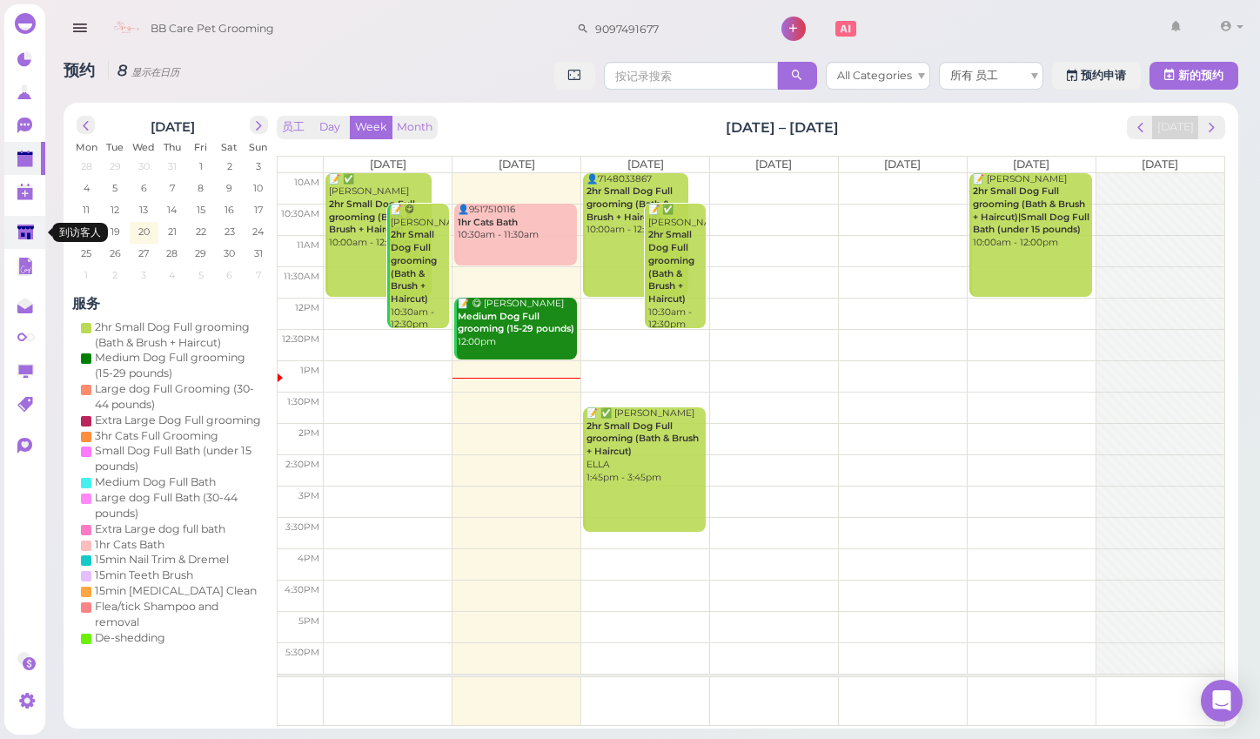
click at [28, 226] on icon at bounding box center [25, 232] width 17 height 13
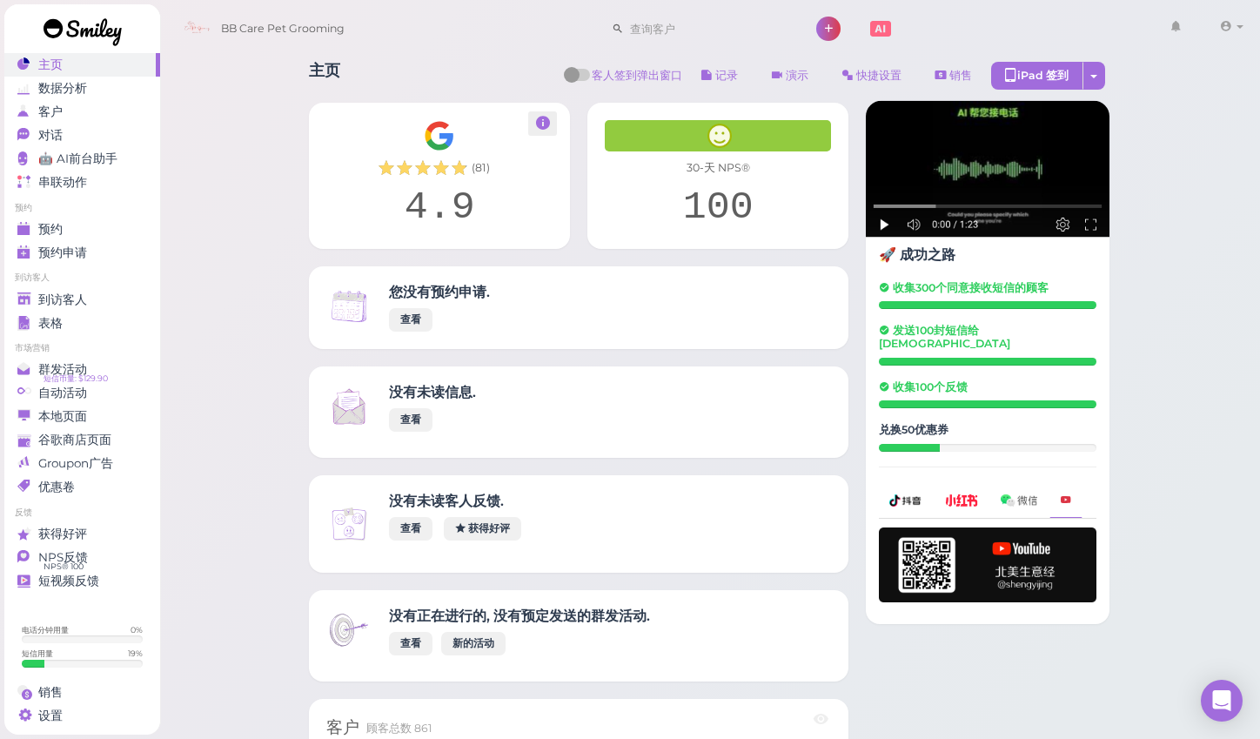
click at [541, 131] on icon at bounding box center [542, 123] width 17 height 20
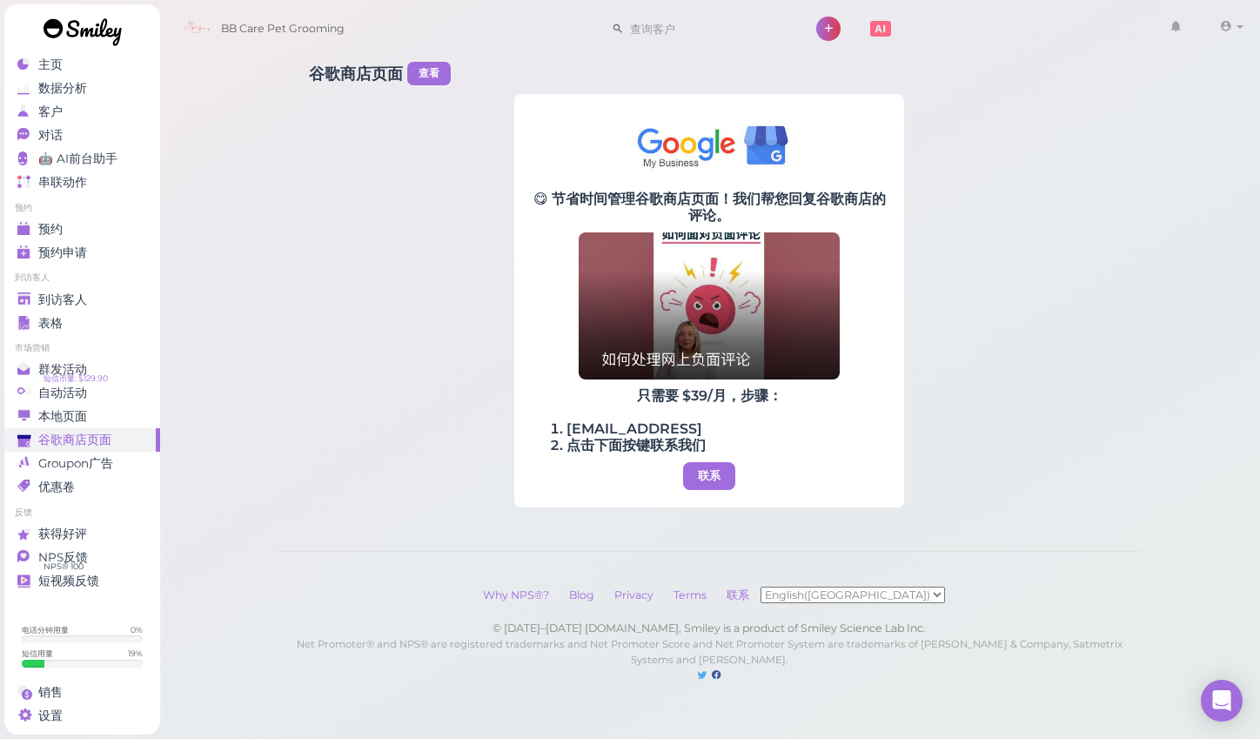
click at [107, 51] on link at bounding box center [82, 34] width 157 height 60
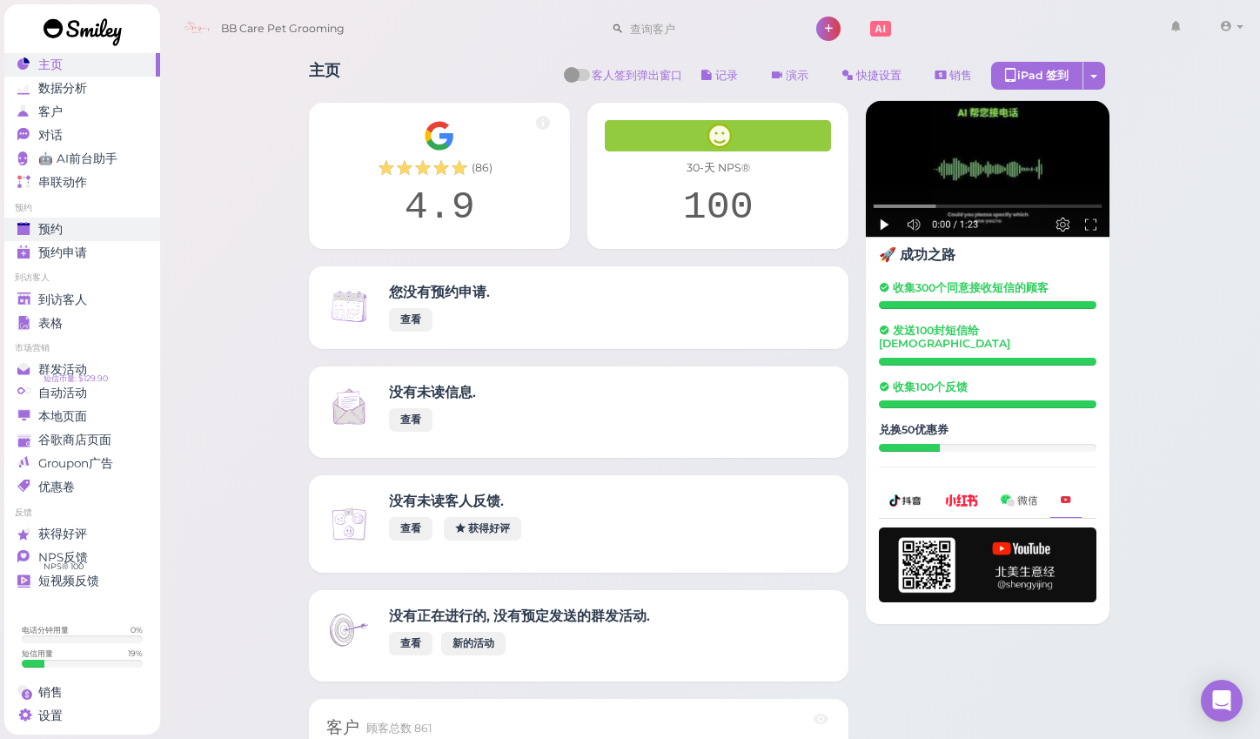
click at [96, 225] on div "预约" at bounding box center [79, 229] width 125 height 15
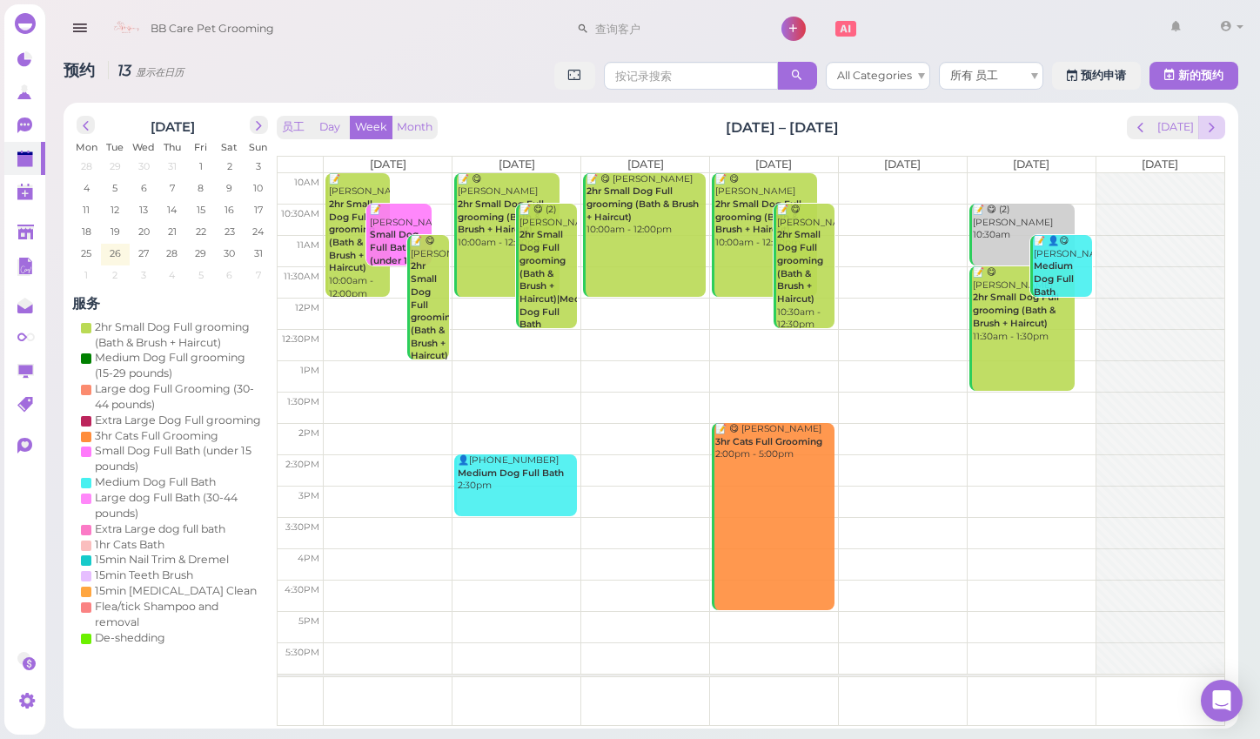
click at [1217, 125] on span "next" at bounding box center [1212, 127] width 17 height 17
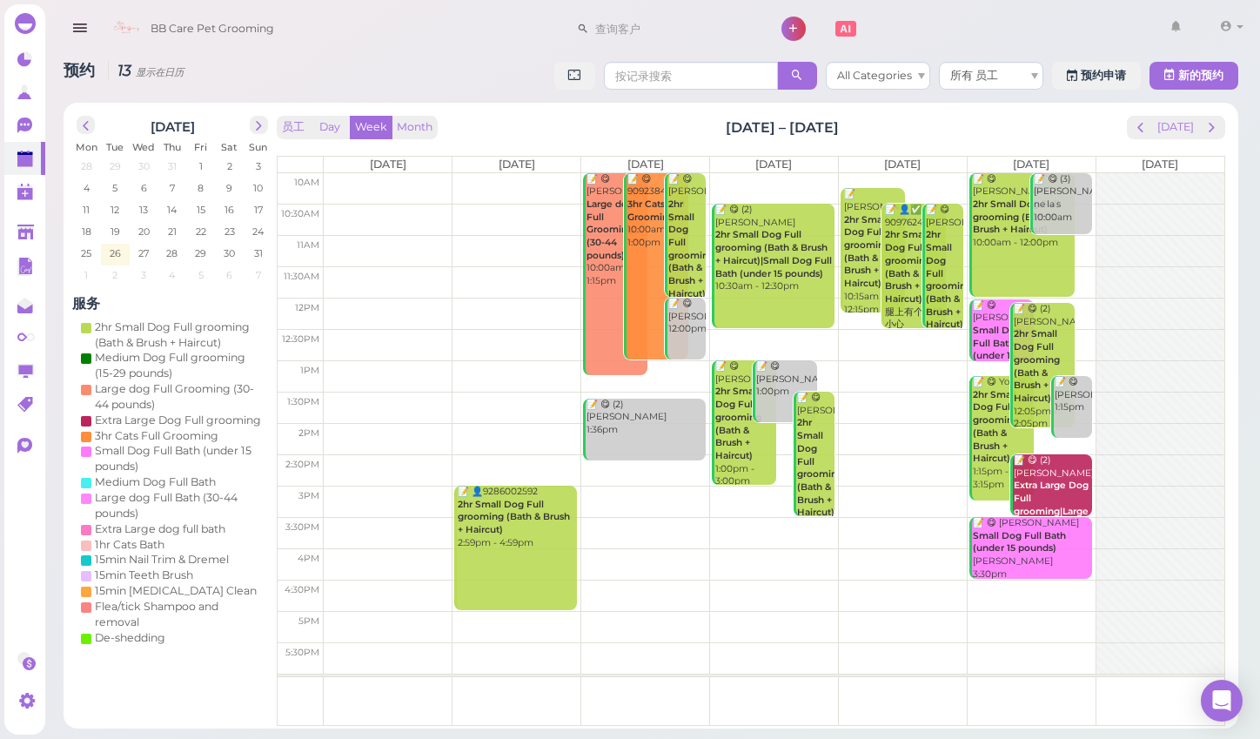
click at [1217, 125] on span "next" at bounding box center [1212, 127] width 17 height 17
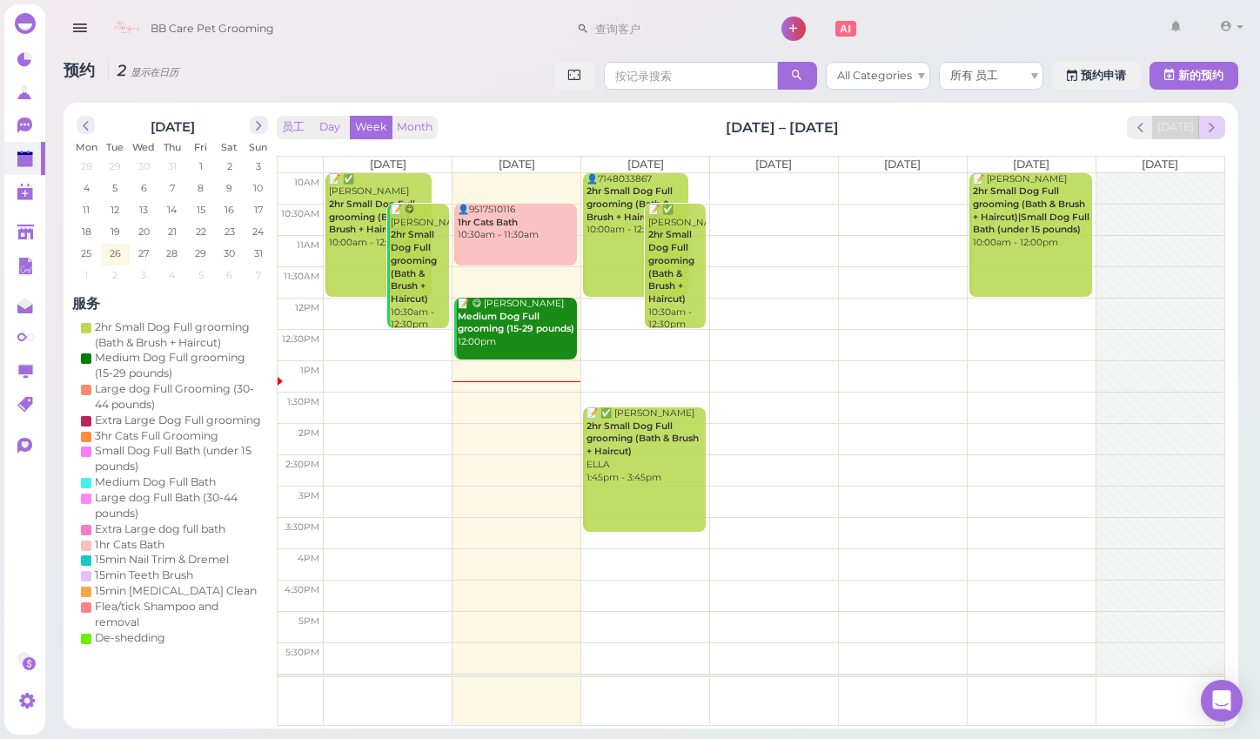
click at [1217, 124] on span "next" at bounding box center [1212, 127] width 17 height 17
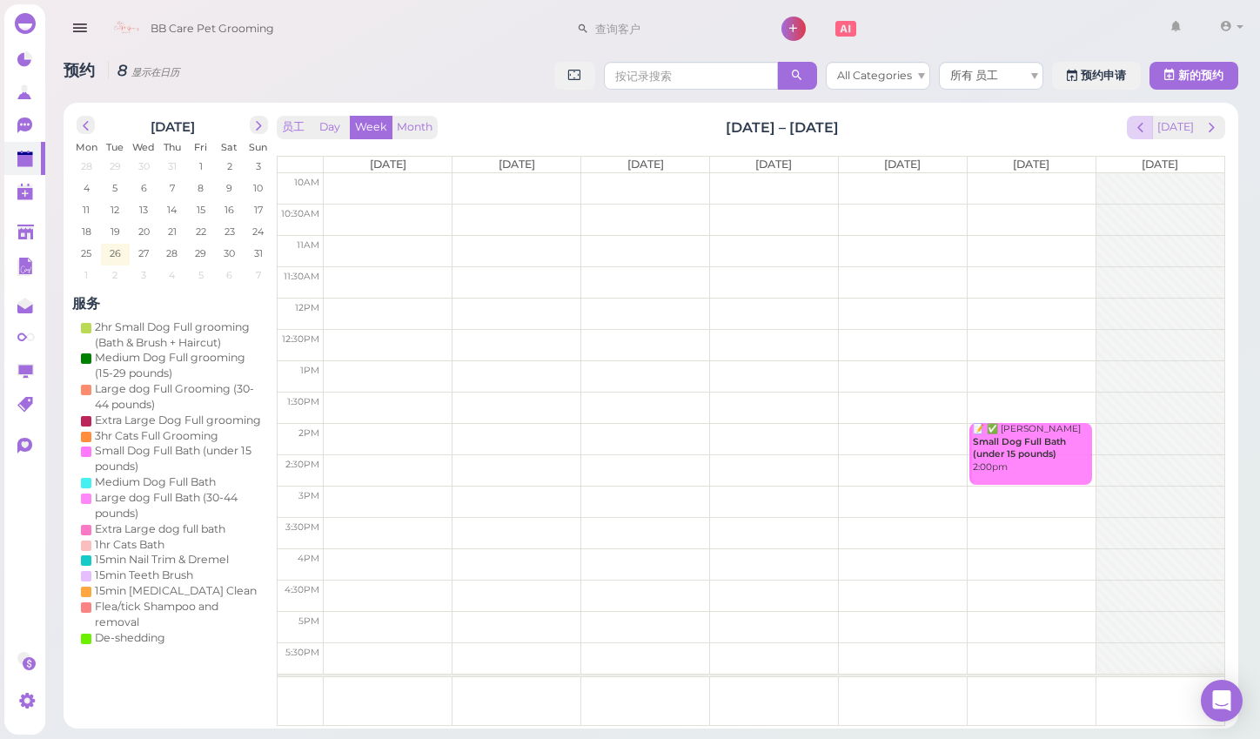
click at [1136, 126] on span "prev" at bounding box center [1140, 127] width 17 height 17
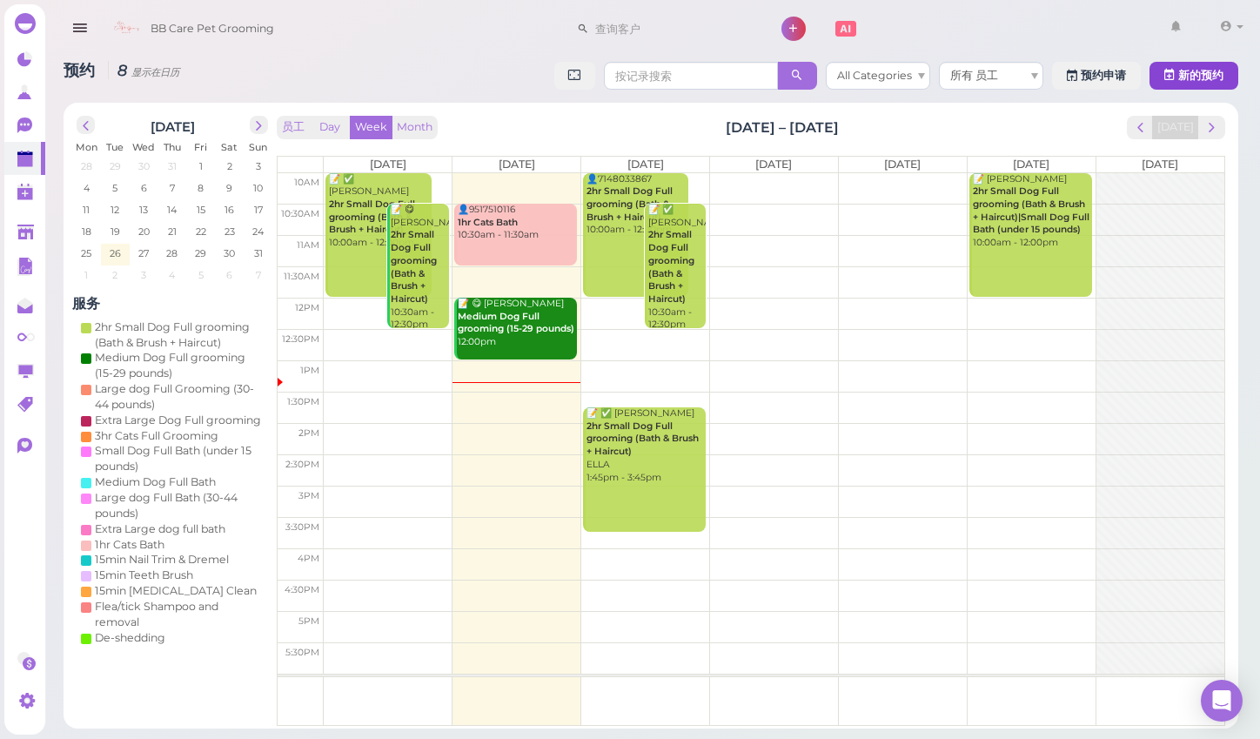
click at [1186, 74] on span "新的预约" at bounding box center [1201, 75] width 45 height 13
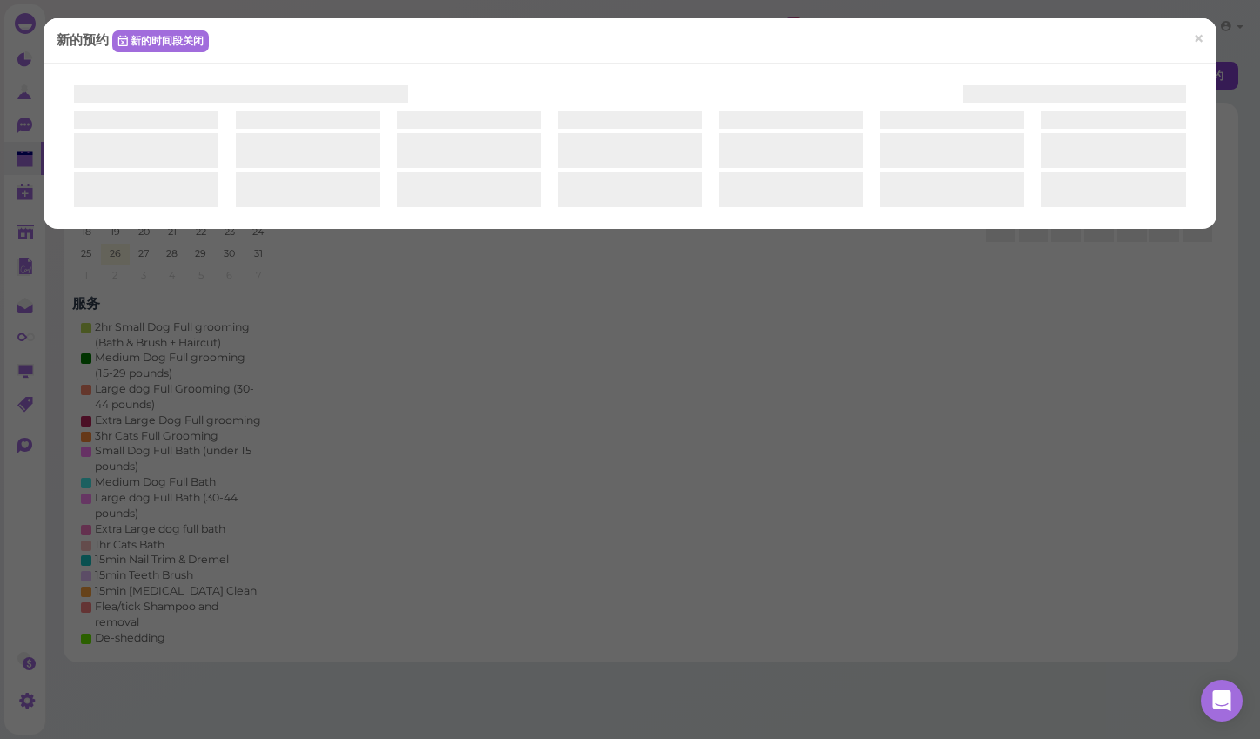
select select "1"
select select "00"
select select "am"
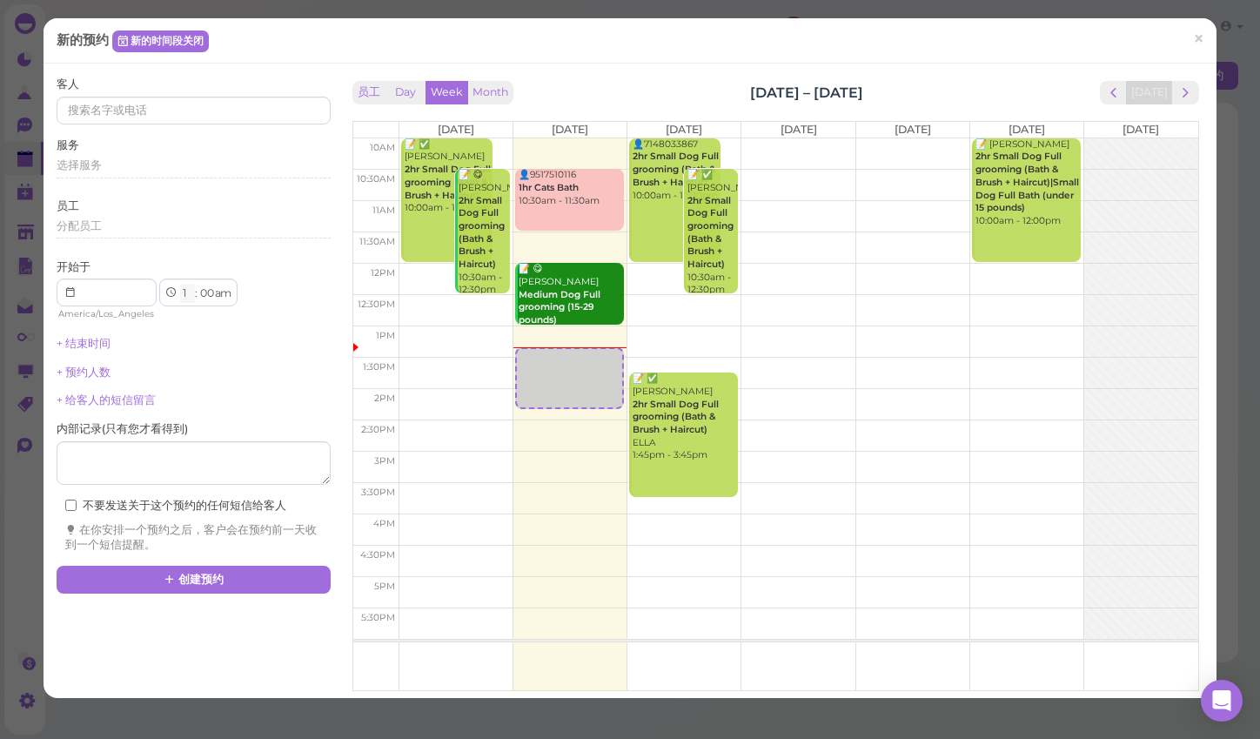
select select "10"
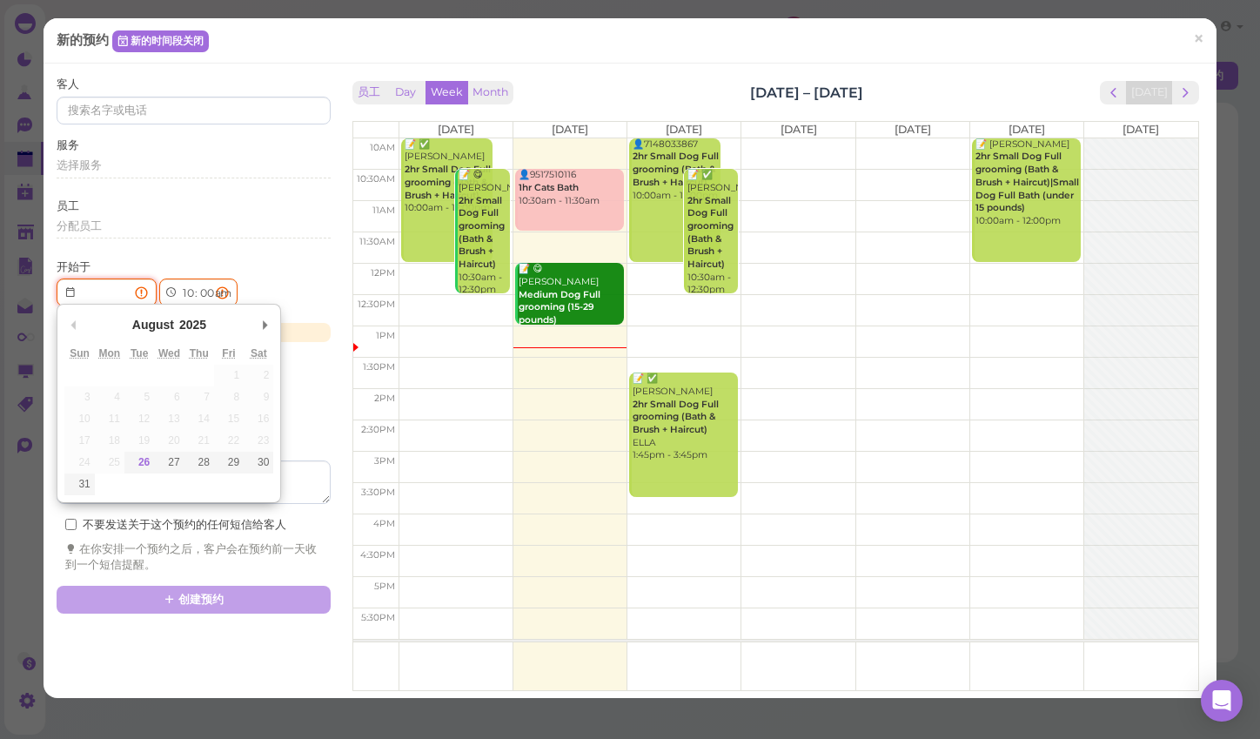
click at [128, 281] on input "Use the arrow keys to pick a date" at bounding box center [107, 293] width 100 height 28
type input "2025-08-30"
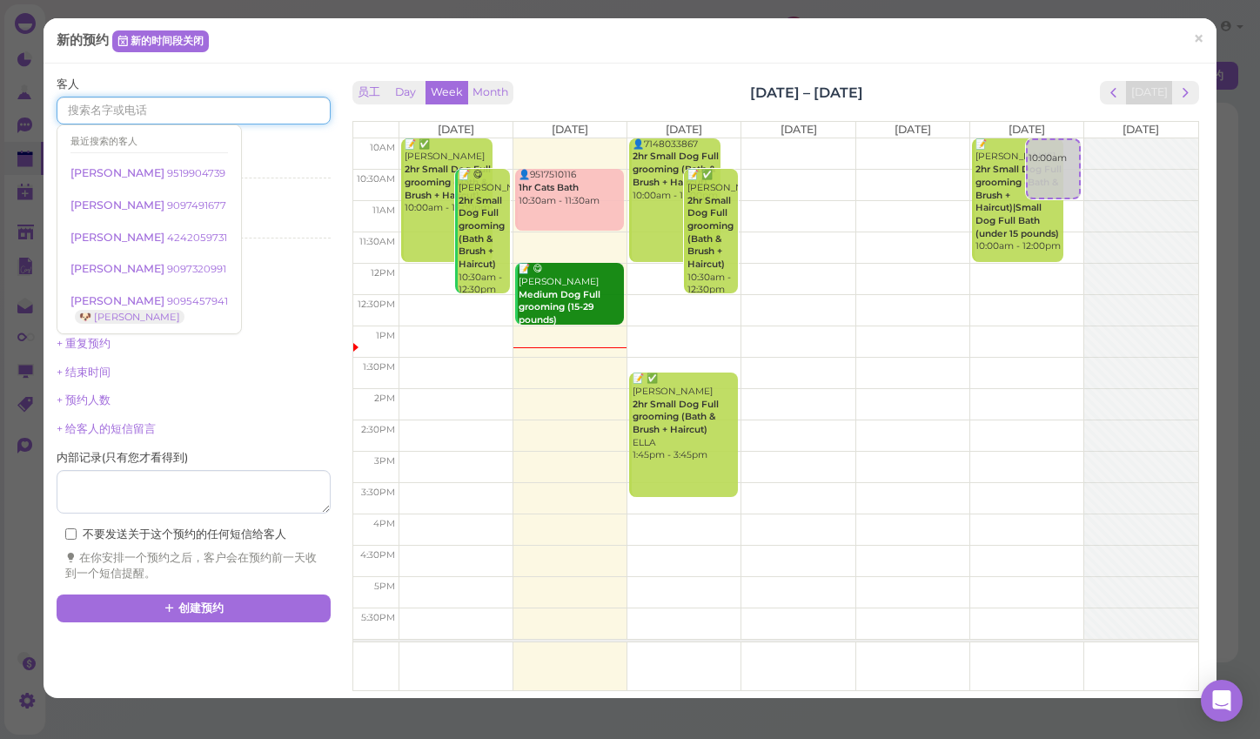
click at [256, 104] on input at bounding box center [193, 111] width 273 height 28
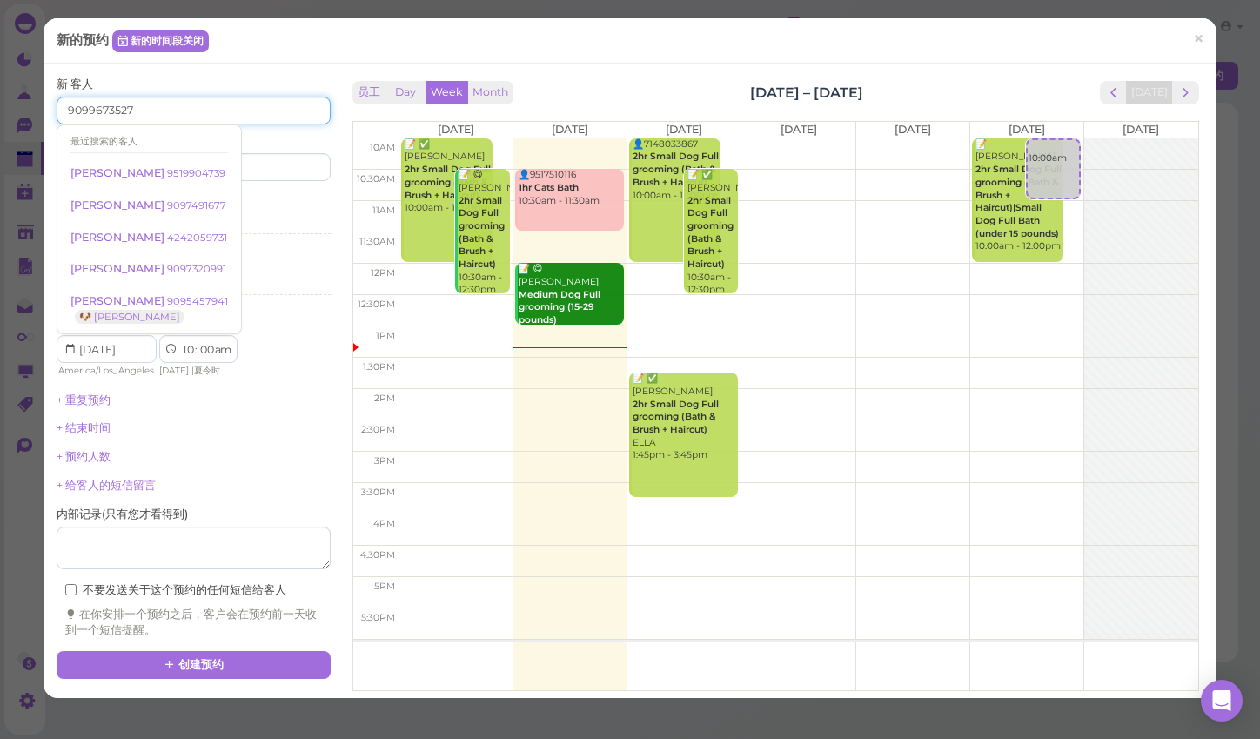
type input "9099673527"
click at [316, 126] on div "新 客人 9099673527 最近搜索的客人 Louie Garcia 9519904739 Sally Gomez 9097491677 alexis r…" at bounding box center [193, 129] width 273 height 104
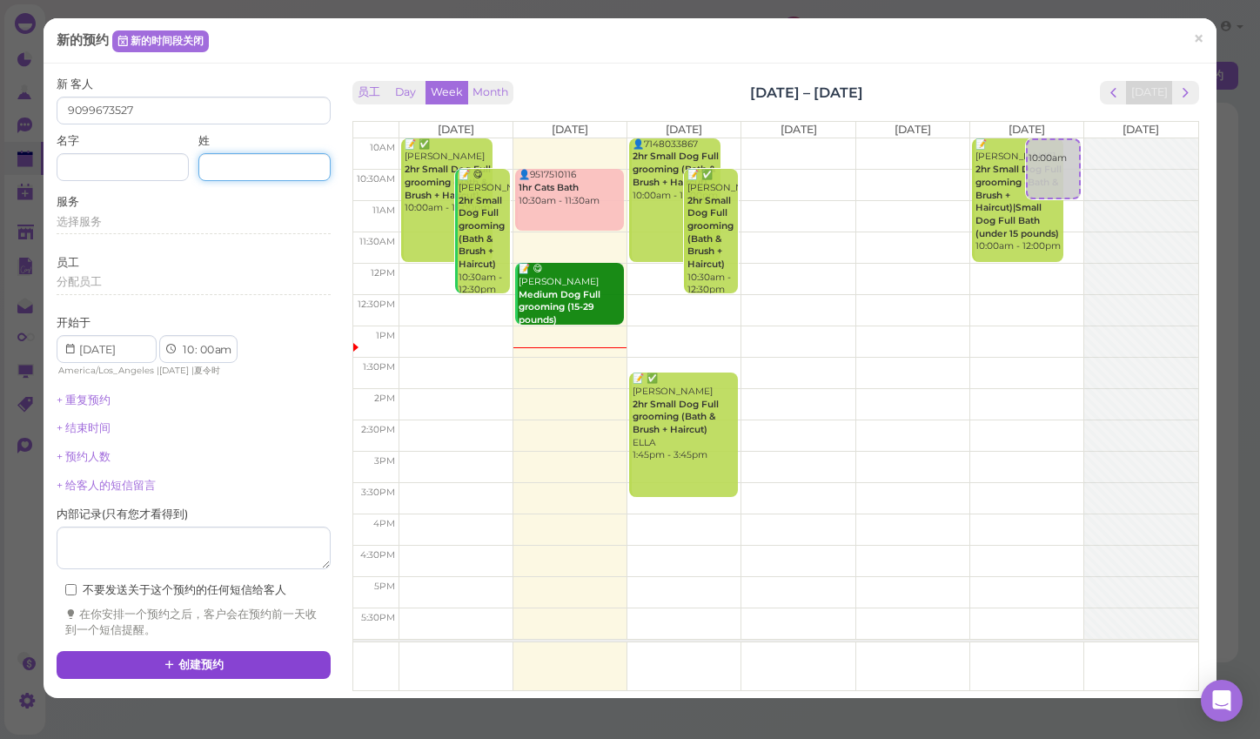
scroll to position [47, 0]
click at [205, 651] on button "创建预约" at bounding box center [193, 665] width 273 height 28
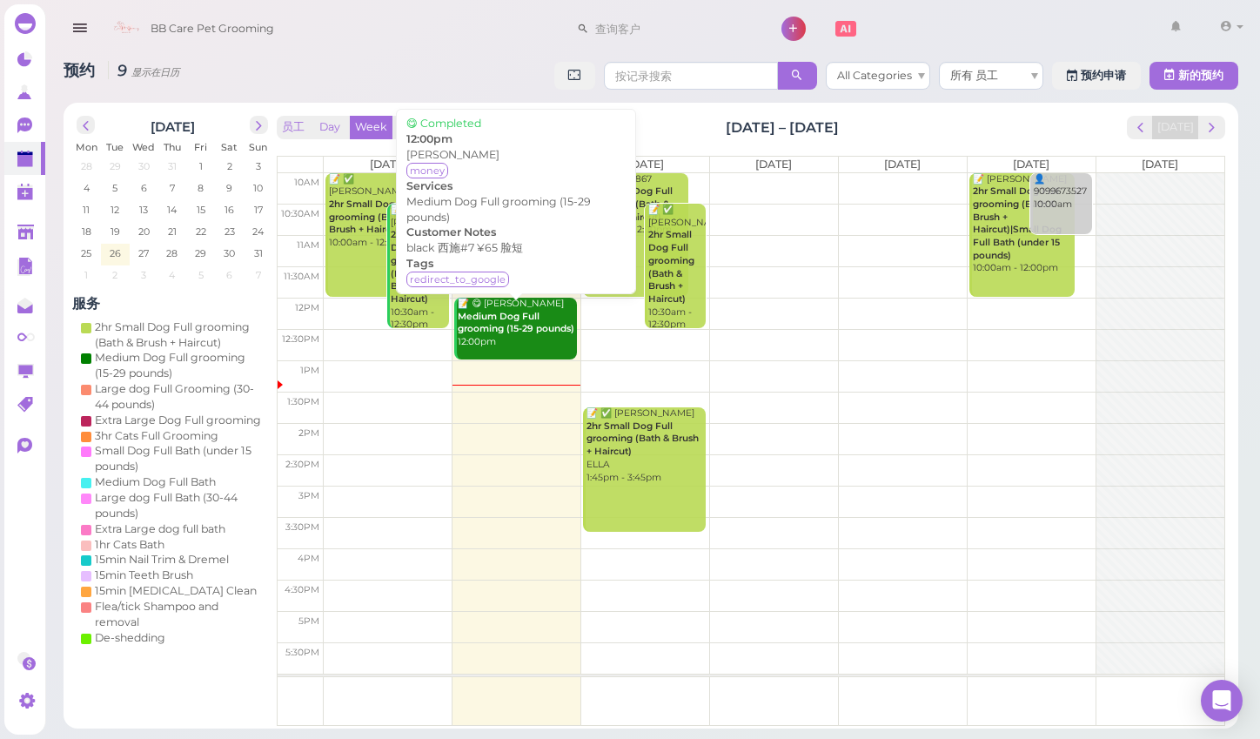
click at [513, 329] on b "Medium Dog Full grooming (15-29 pounds)" at bounding box center [516, 323] width 117 height 24
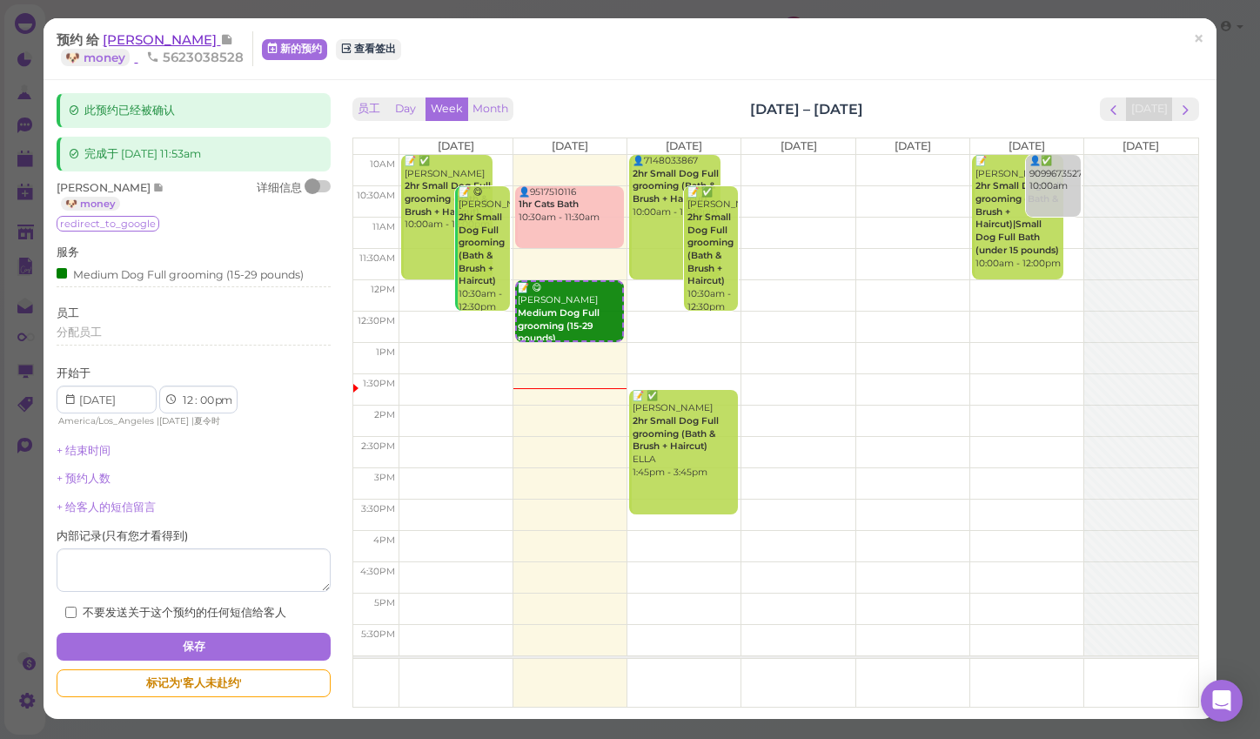
click at [136, 38] on span "[PERSON_NAME]" at bounding box center [162, 39] width 118 height 17
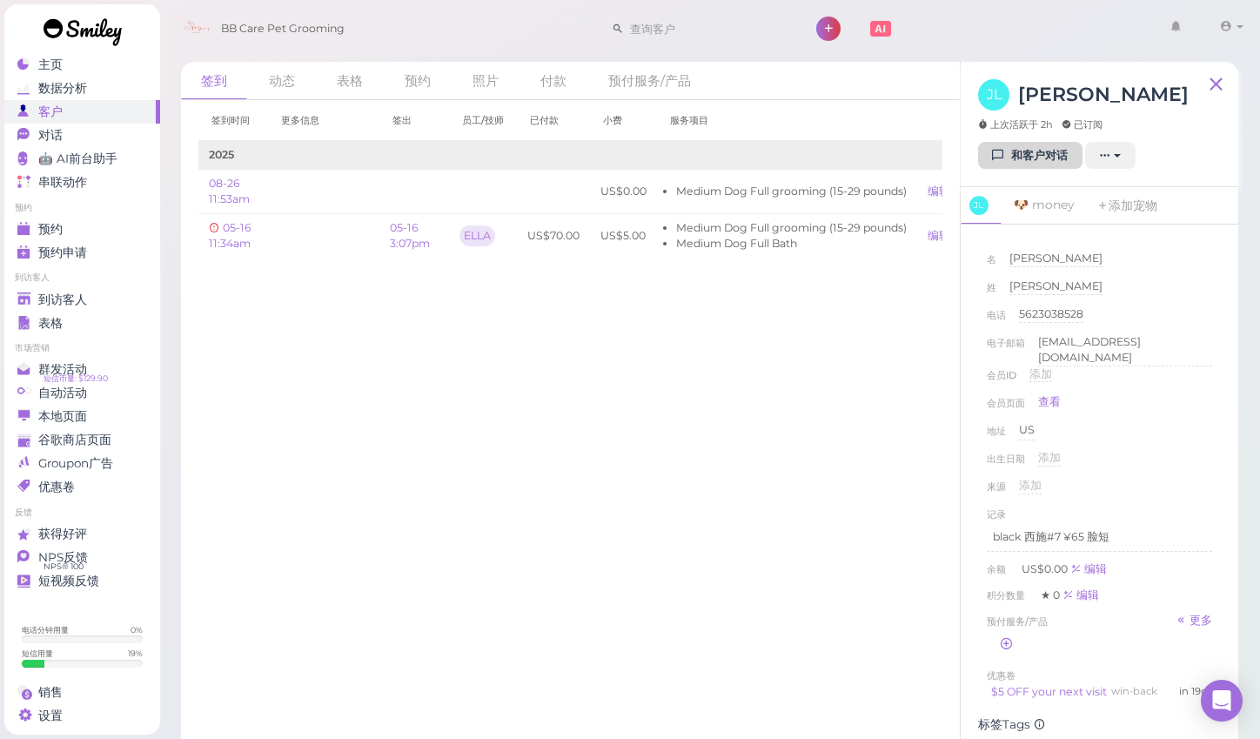
click at [1004, 153] on icon at bounding box center [998, 155] width 11 height 13
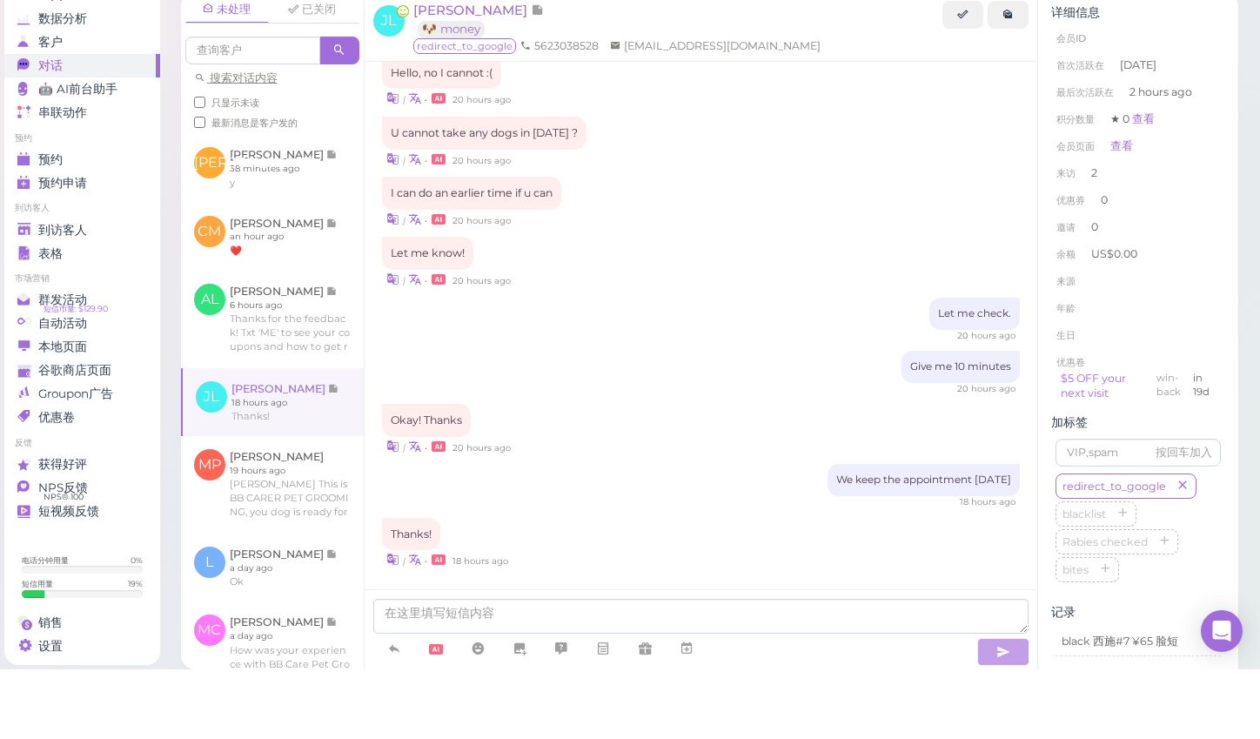
scroll to position [9, 0]
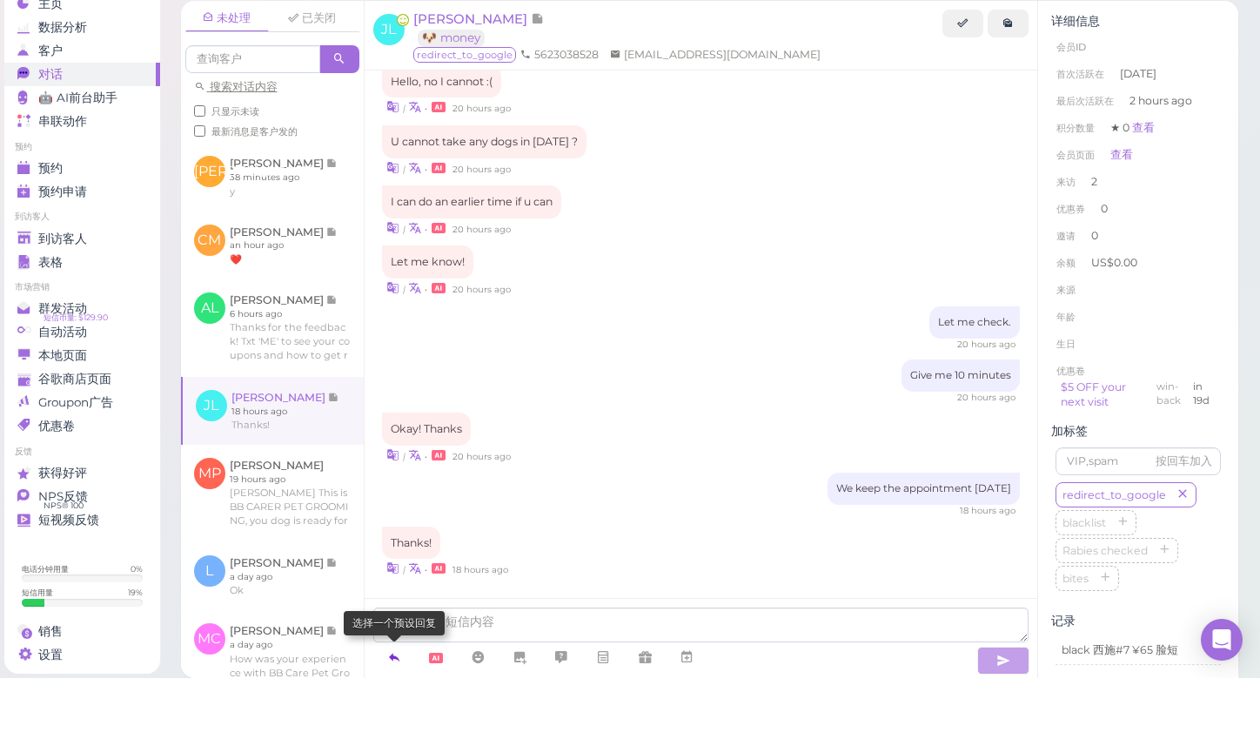
click at [396, 709] on icon at bounding box center [394, 717] width 14 height 17
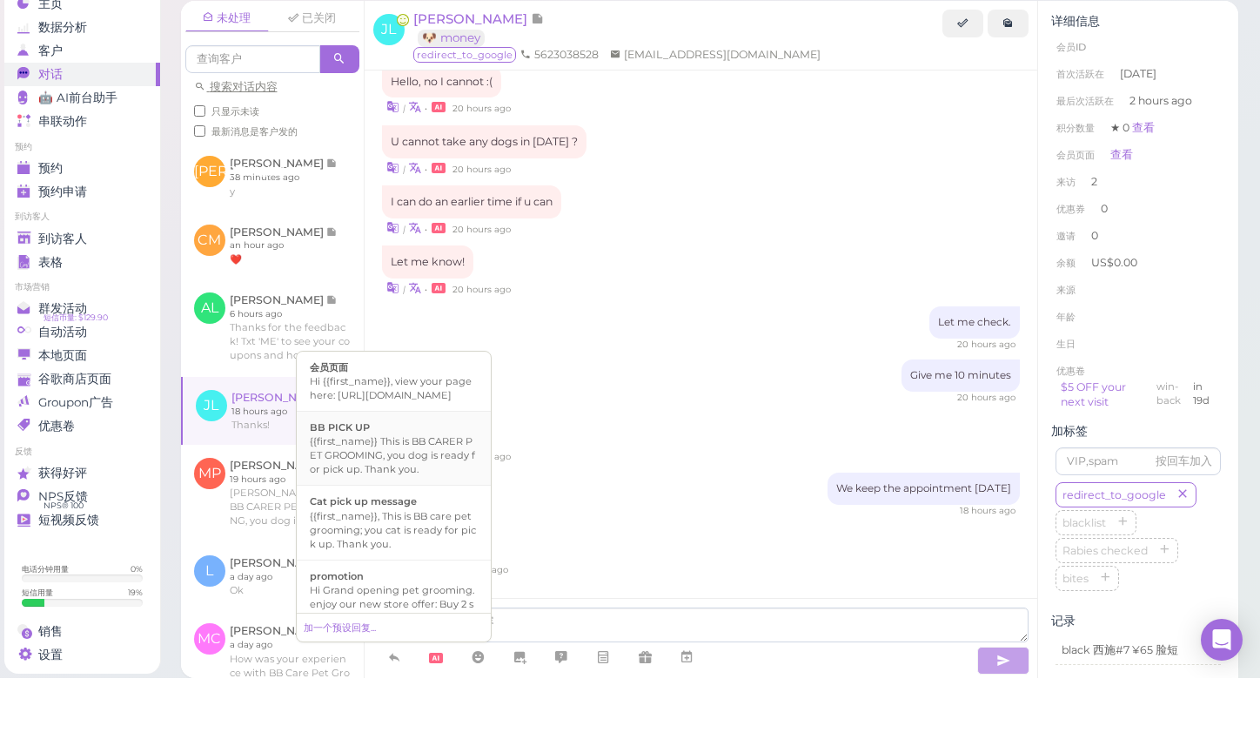
click at [356, 495] on div "{{first_name}} This is BB CARER PET GROOMING, you dog is ready for pick up. Tha…" at bounding box center [394, 516] width 168 height 42
type textarea "{{first_name}} This is BB CARER PET GROOMING, you dog is ready for pick up. Tha…"
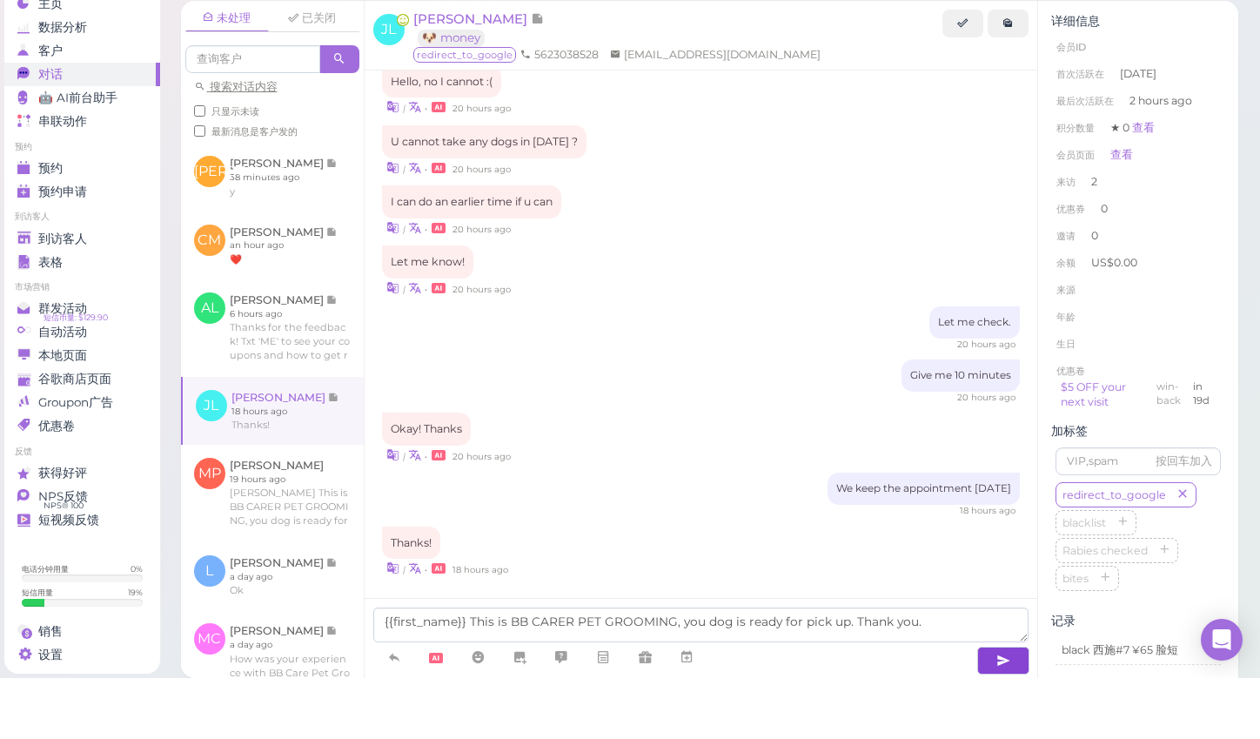
click at [1010, 713] on icon "button" at bounding box center [1004, 721] width 14 height 17
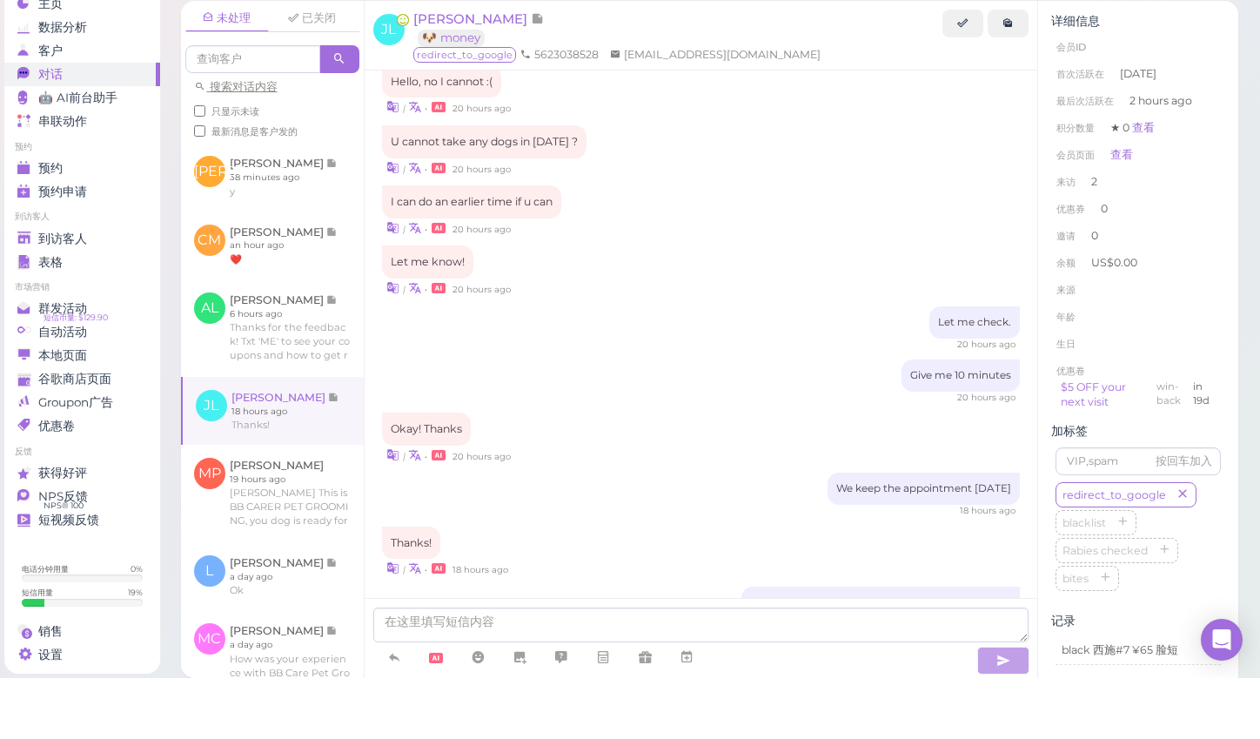
scroll to position [1630, 0]
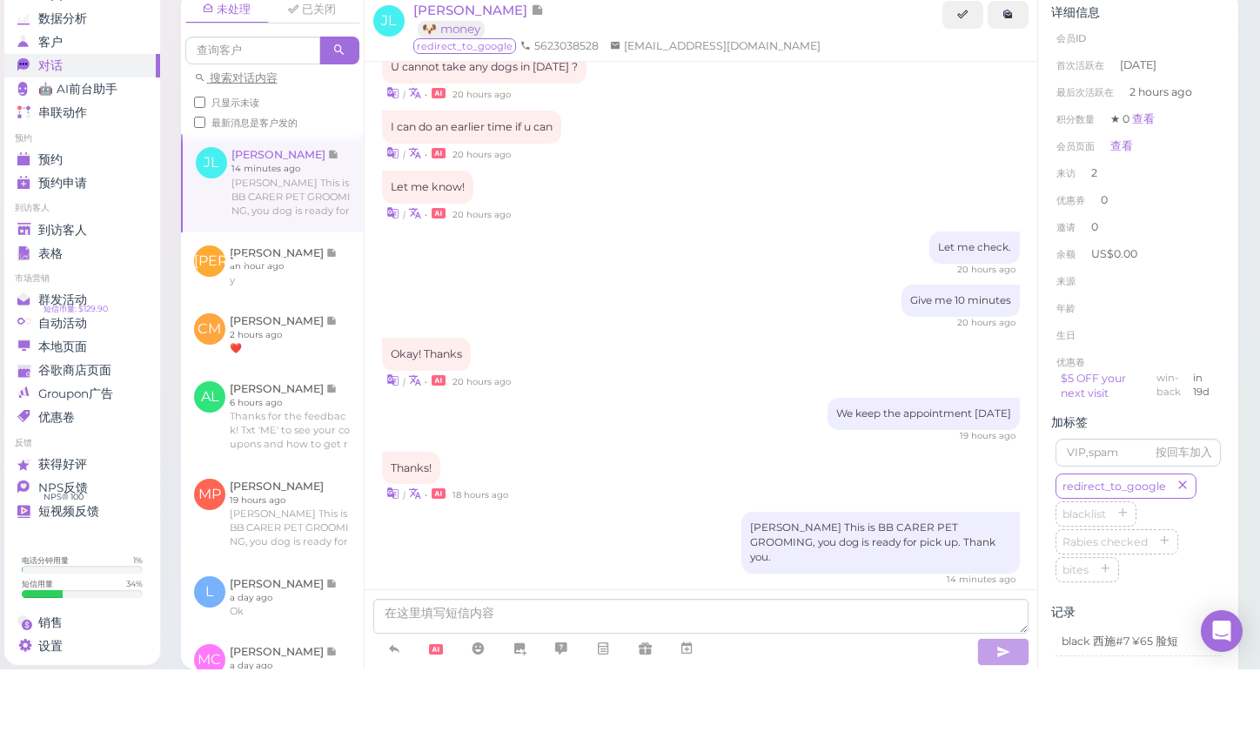
scroll to position [11, 0]
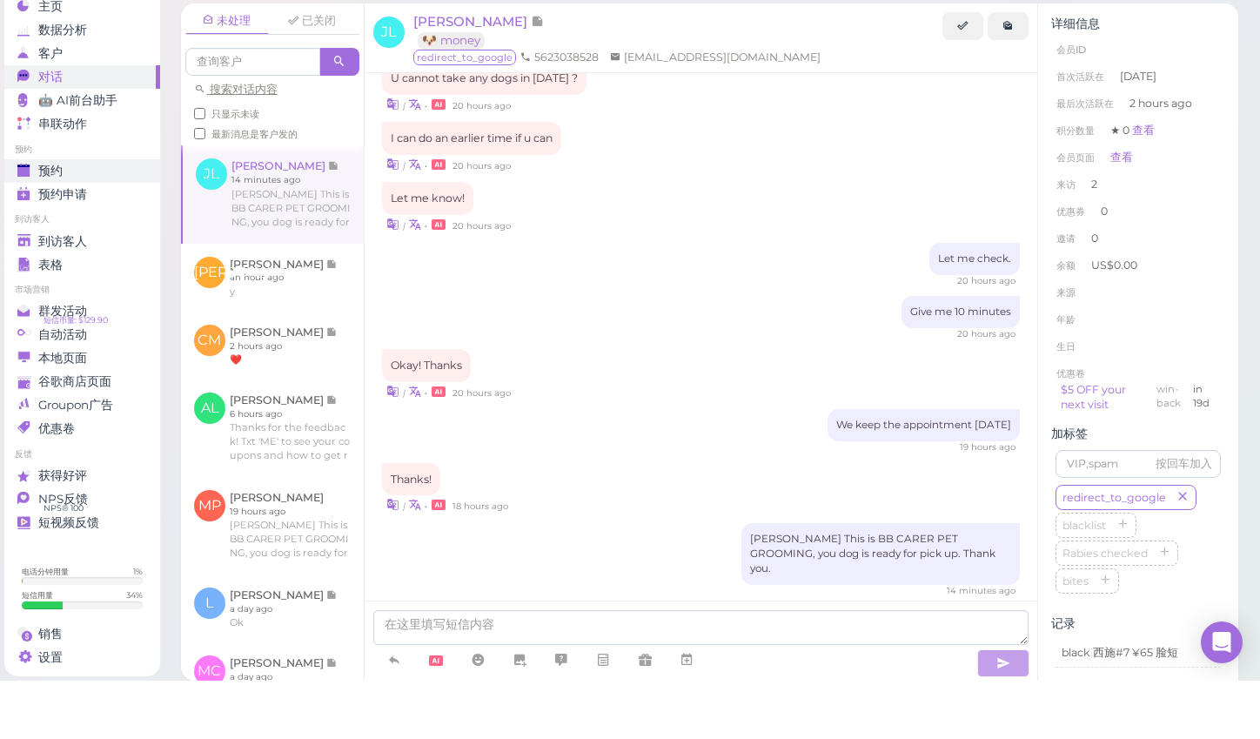
click at [44, 222] on span "预约" at bounding box center [50, 229] width 24 height 15
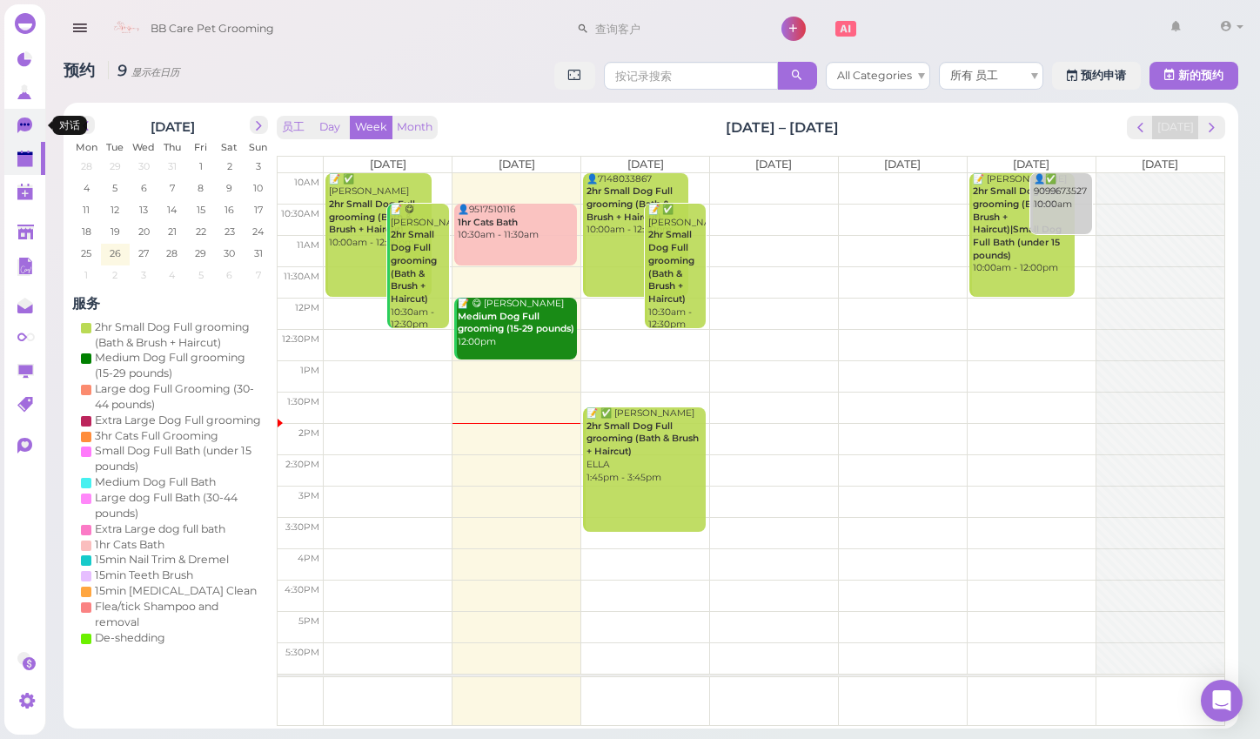
click at [24, 124] on icon at bounding box center [24, 126] width 15 height 16
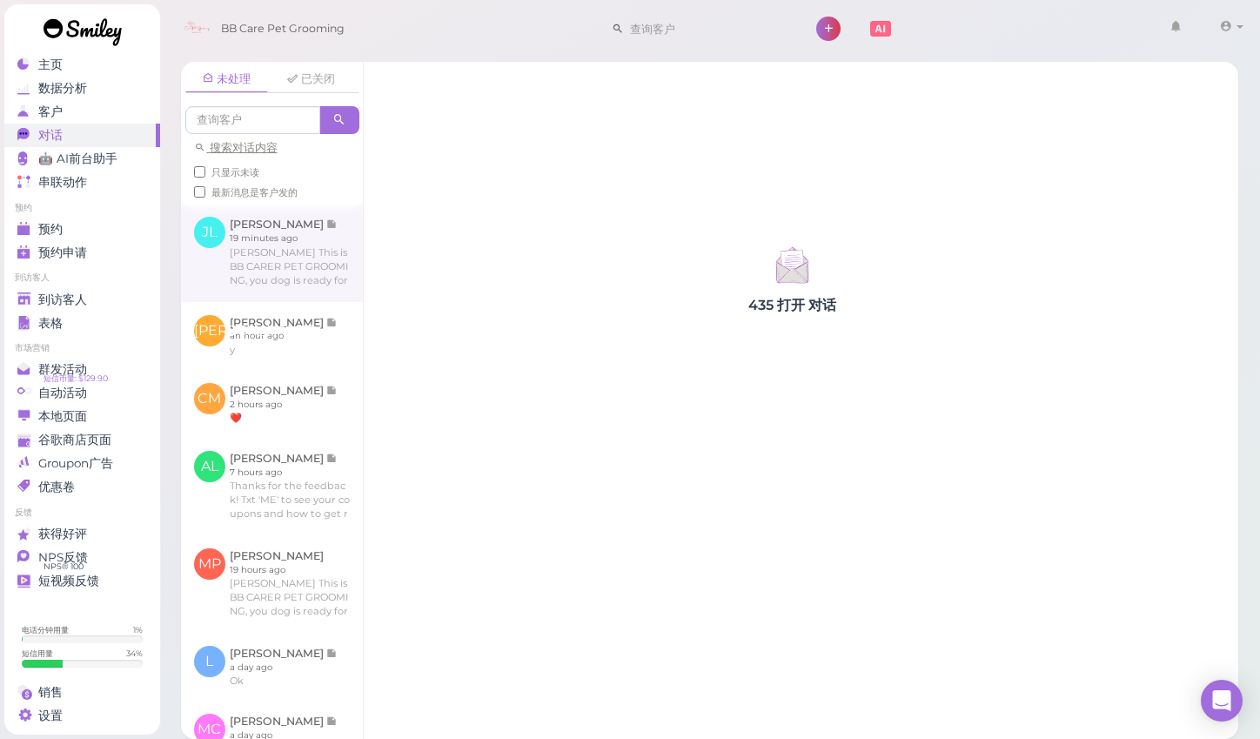
click at [268, 245] on link at bounding box center [272, 252] width 182 height 97
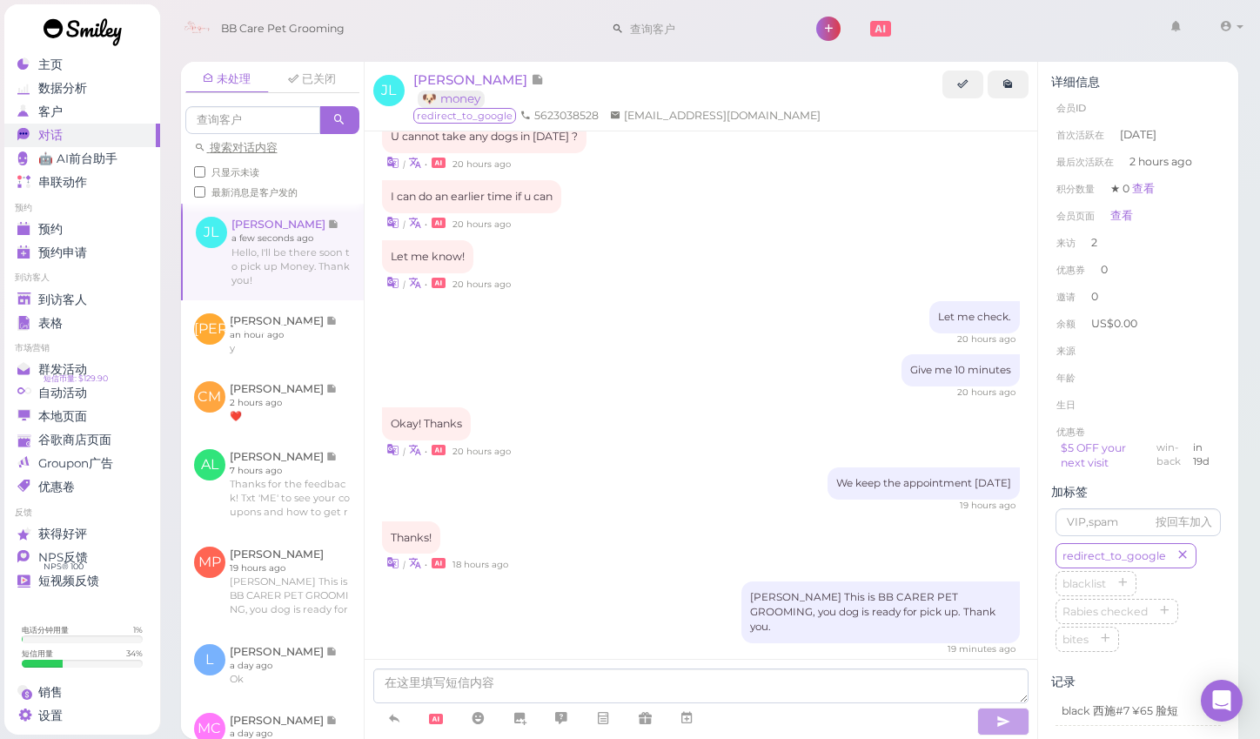
scroll to position [1717, 0]
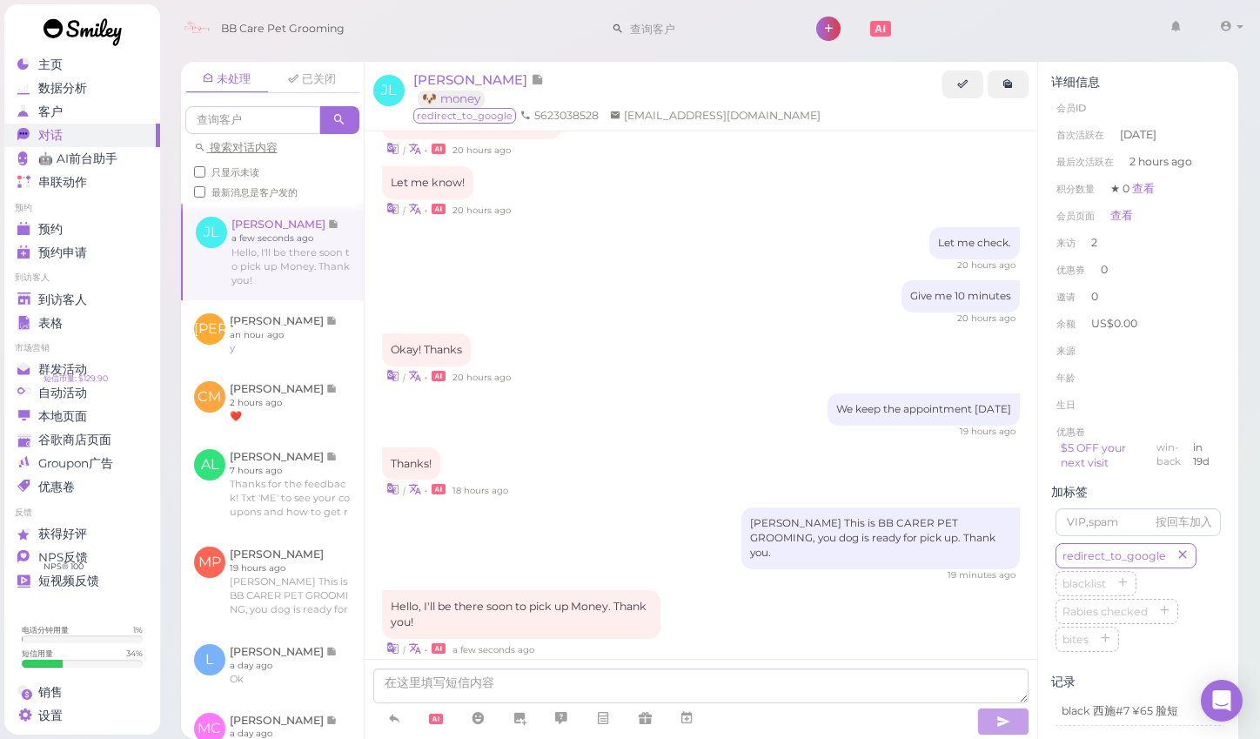
click at [695, 590] on div "Hello, I'll be there soon to pick up Money. Thank you! | • a few seconds ago" at bounding box center [701, 623] width 639 height 67
